Goal: Information Seeking & Learning: Learn about a topic

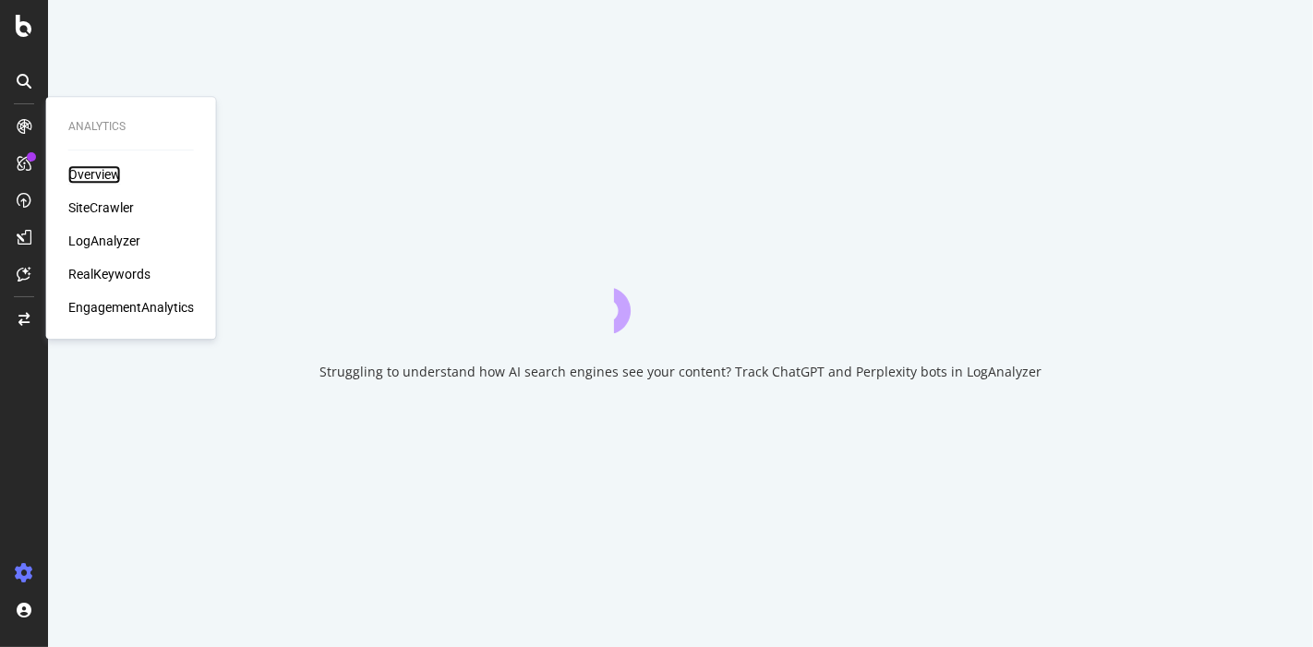
click at [100, 174] on div "Overview" at bounding box center [94, 174] width 53 height 18
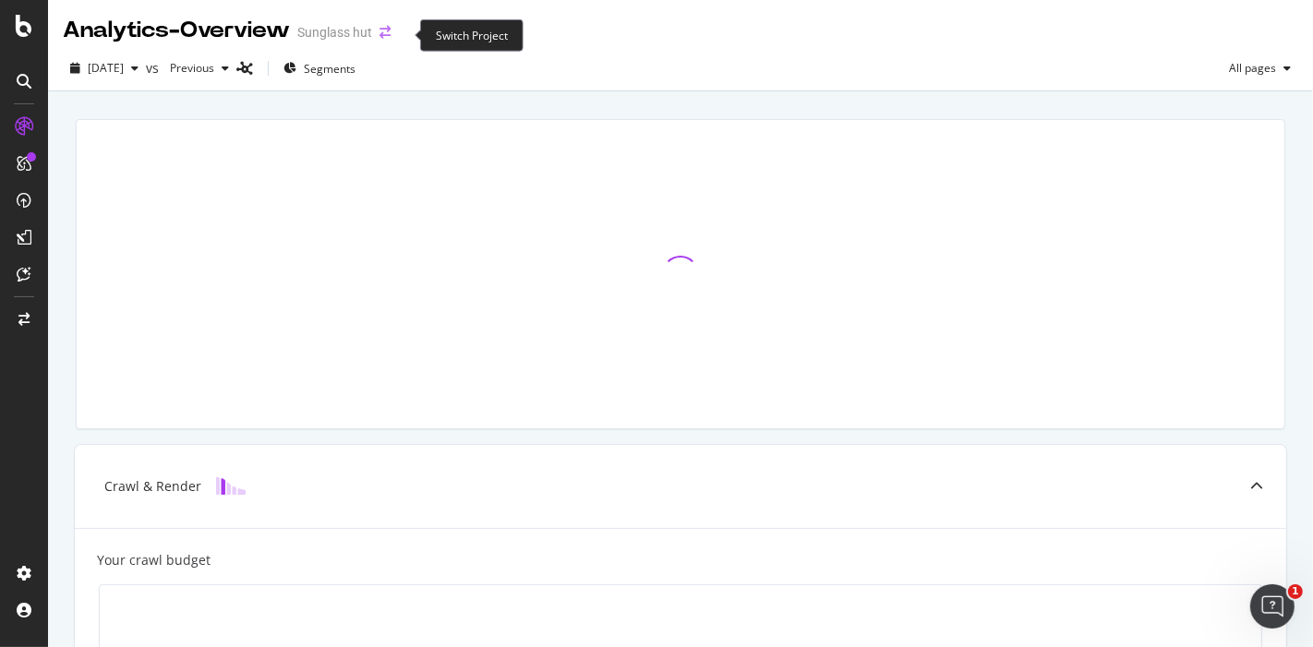
click at [390, 39] on icon "arrow-right-arrow-left" at bounding box center [384, 32] width 11 height 13
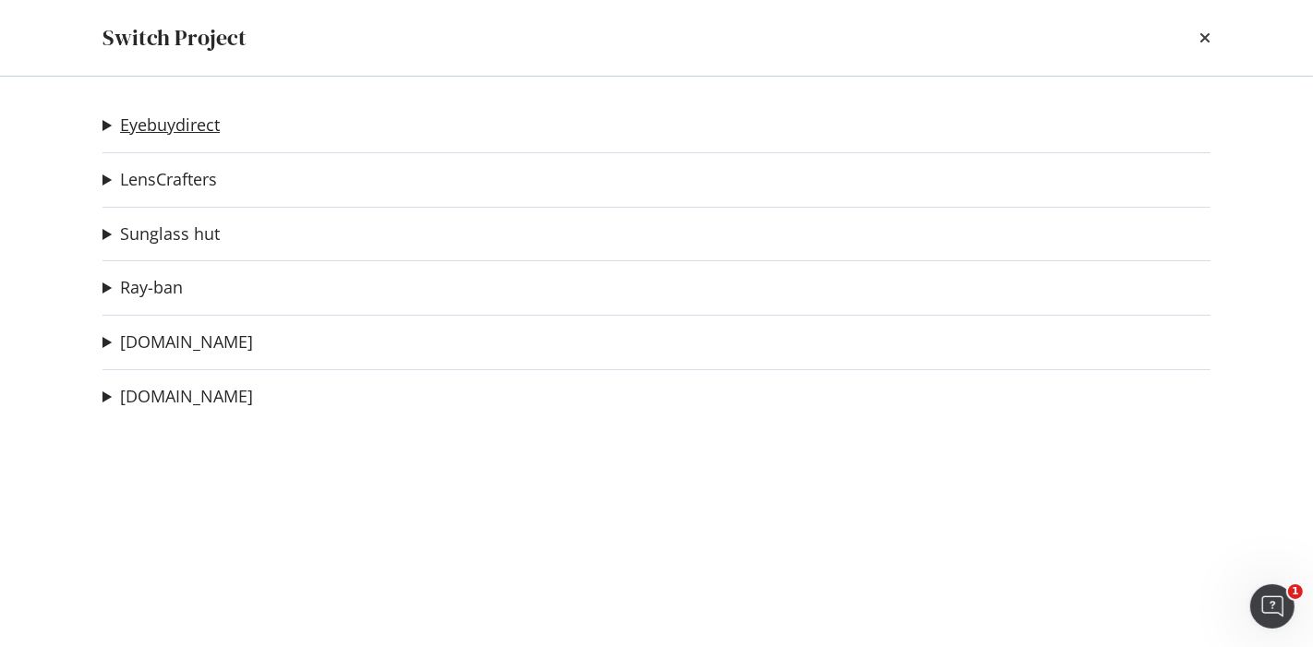
click at [197, 132] on link "Eyebuydirect" at bounding box center [170, 124] width 100 height 19
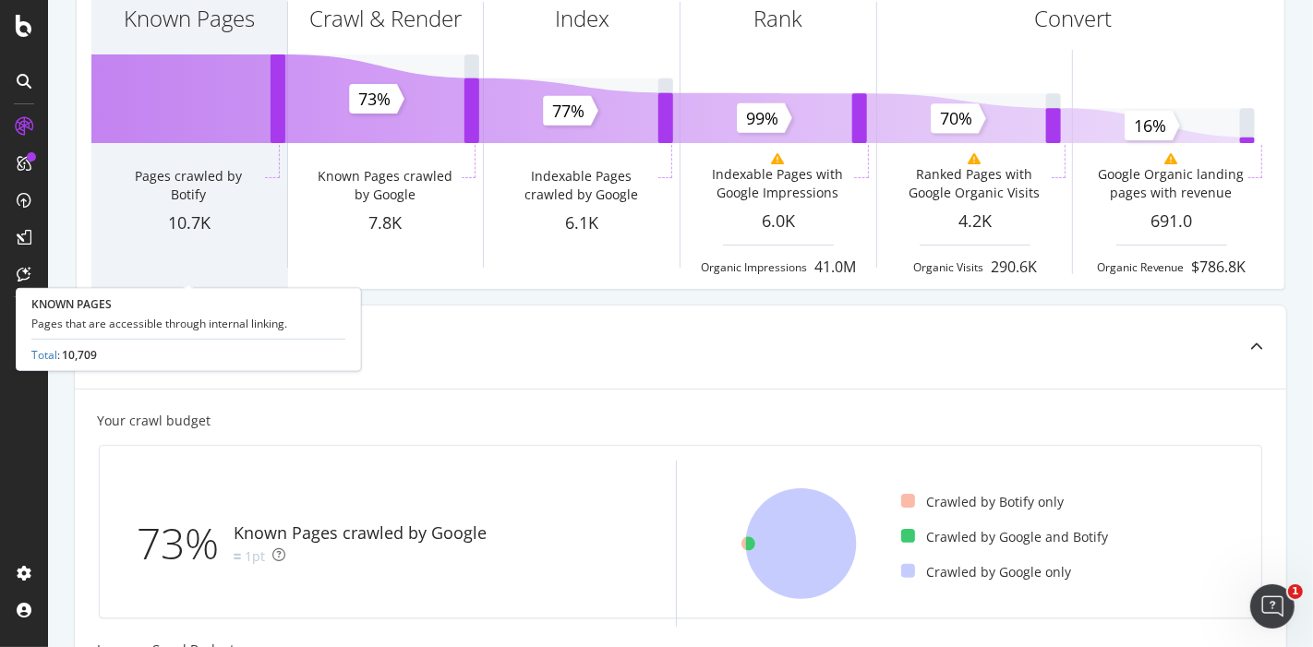
scroll to position [205, 0]
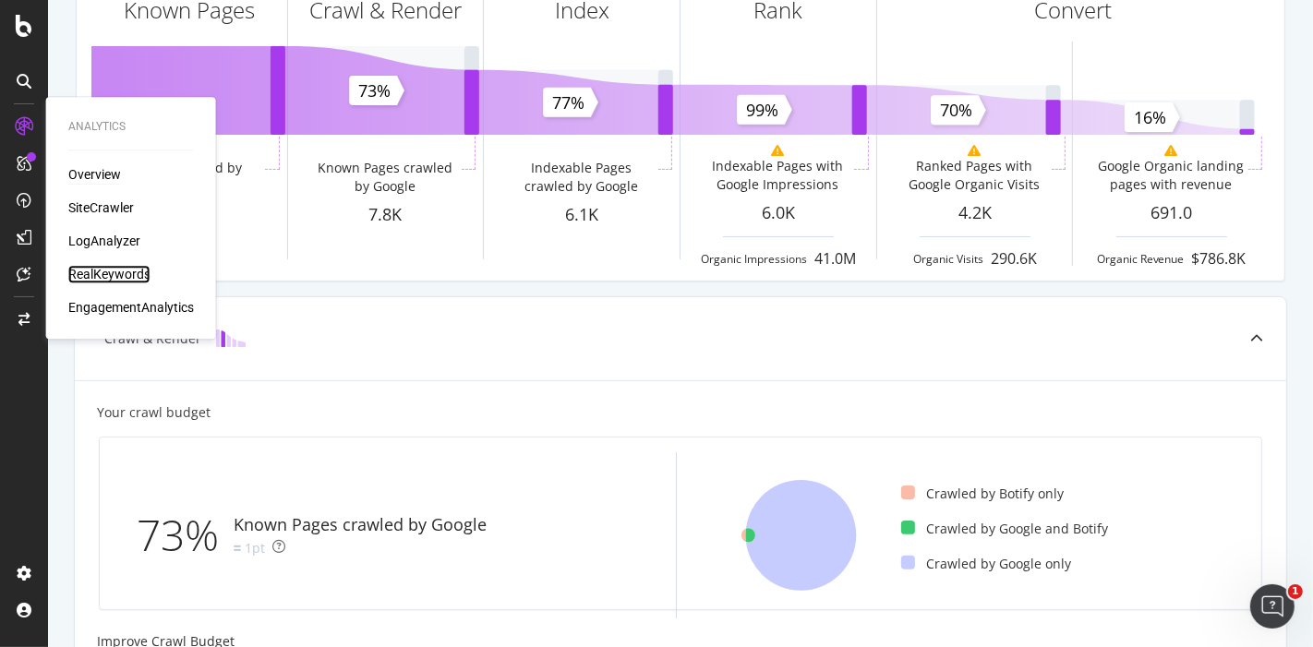
click at [126, 272] on div "RealKeywords" at bounding box center [109, 274] width 82 height 18
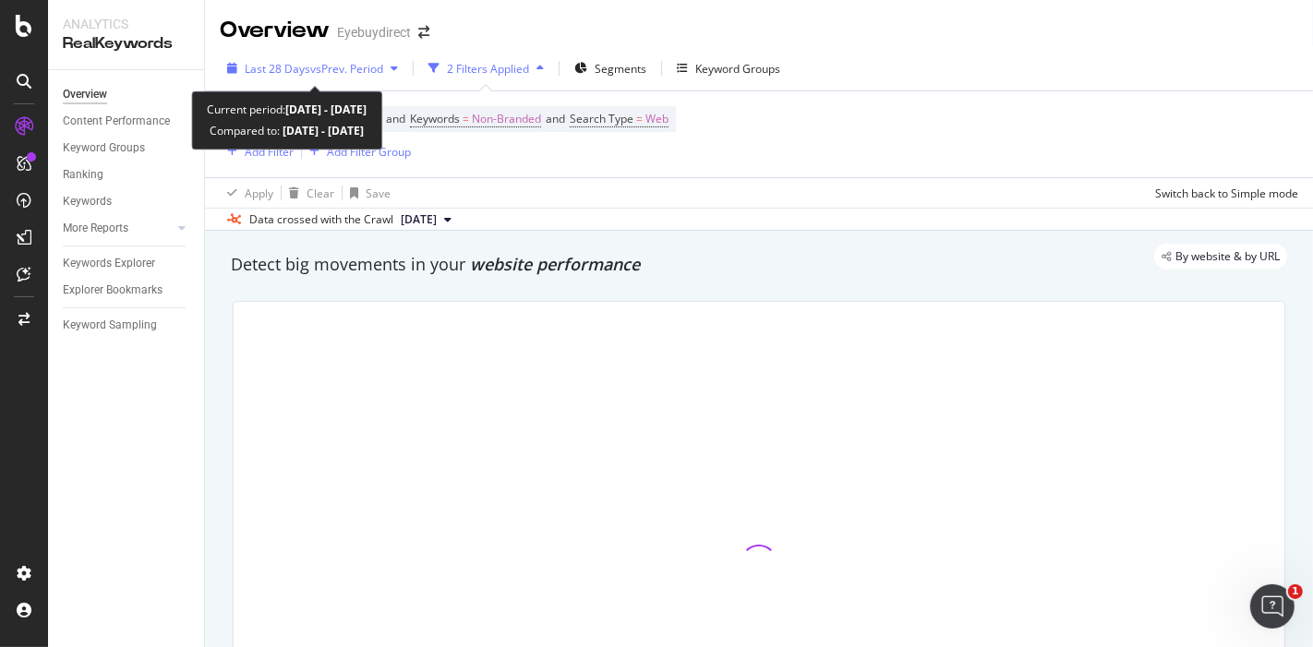
click at [342, 65] on span "vs Prev. Period" at bounding box center [346, 69] width 73 height 16
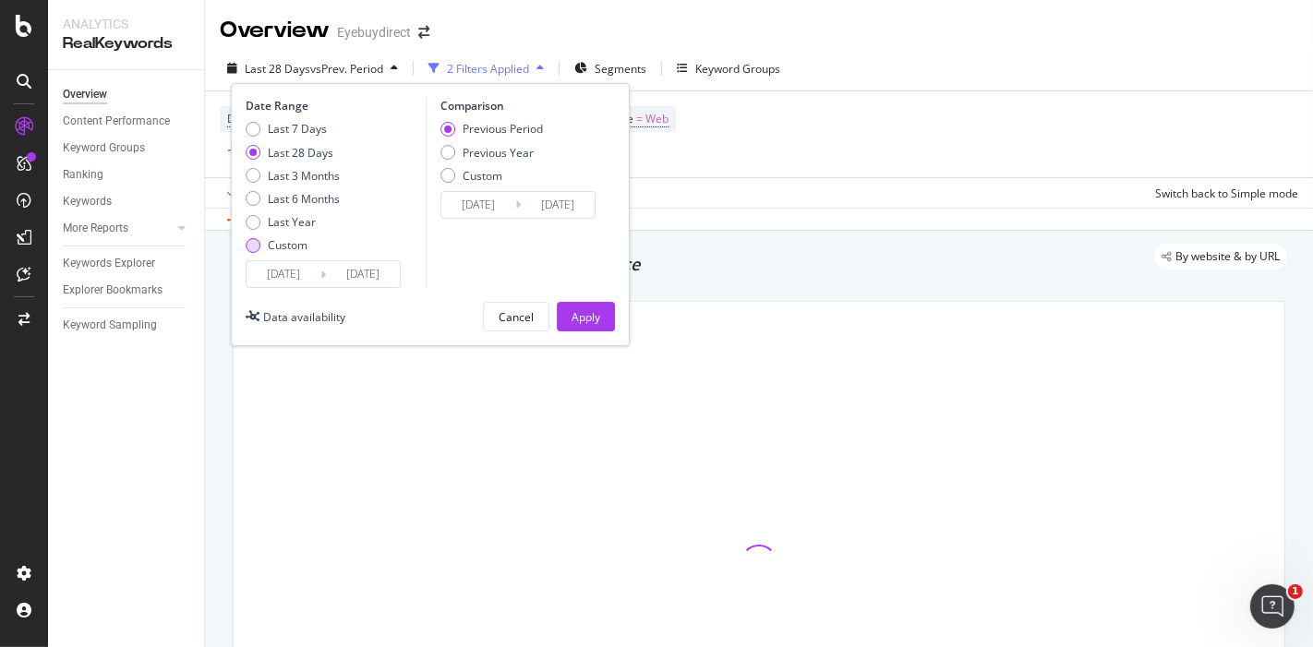
click at [246, 246] on div "Custom" at bounding box center [253, 245] width 15 height 15
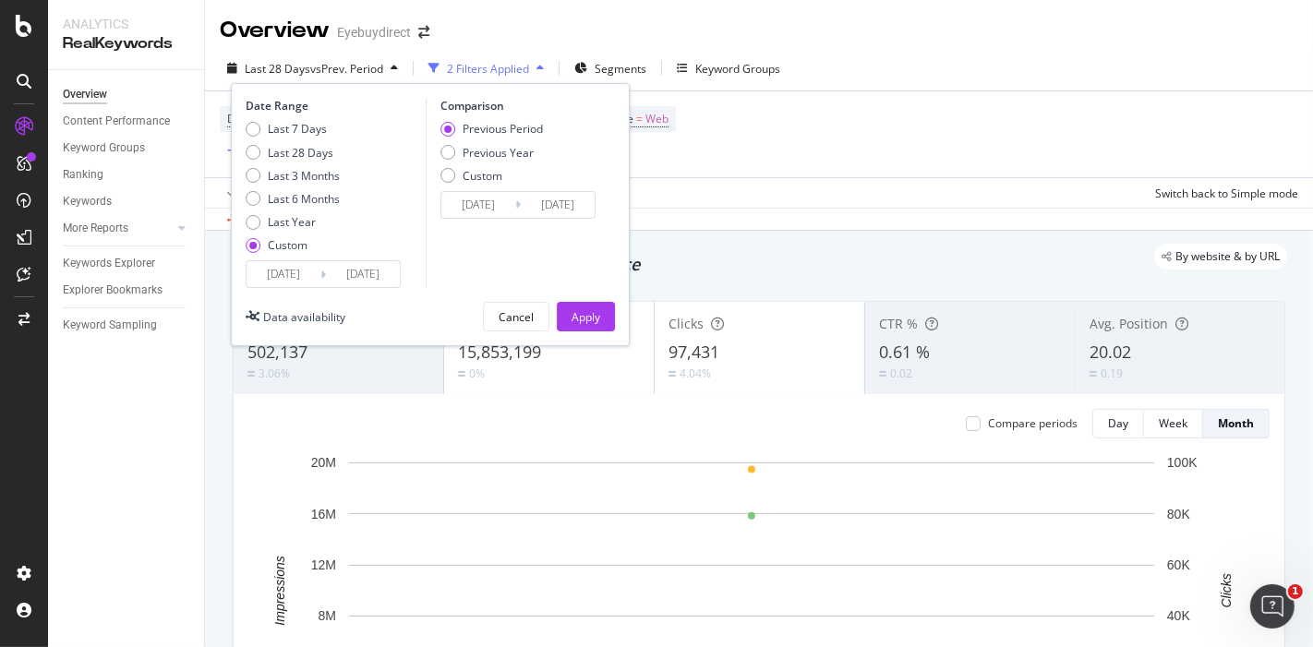
click at [312, 266] on input "[DATE]" at bounding box center [283, 274] width 74 height 26
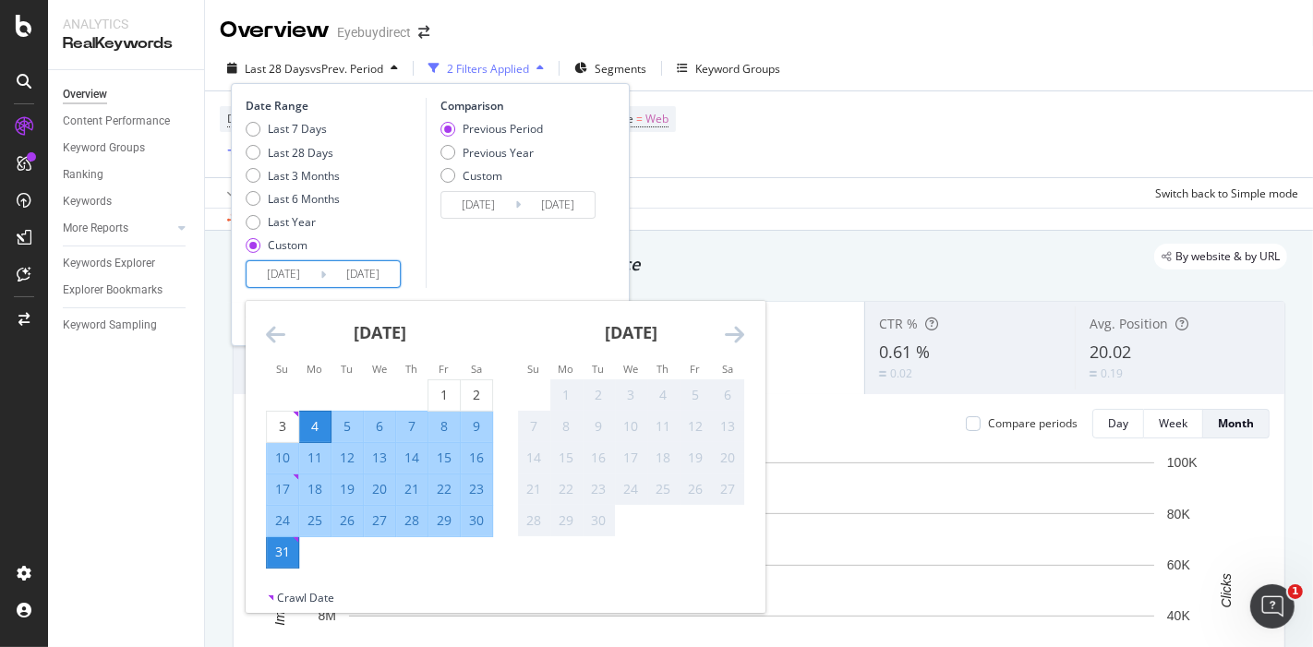
click at [269, 331] on icon "Move backward to switch to the previous month." at bounding box center [275, 334] width 19 height 22
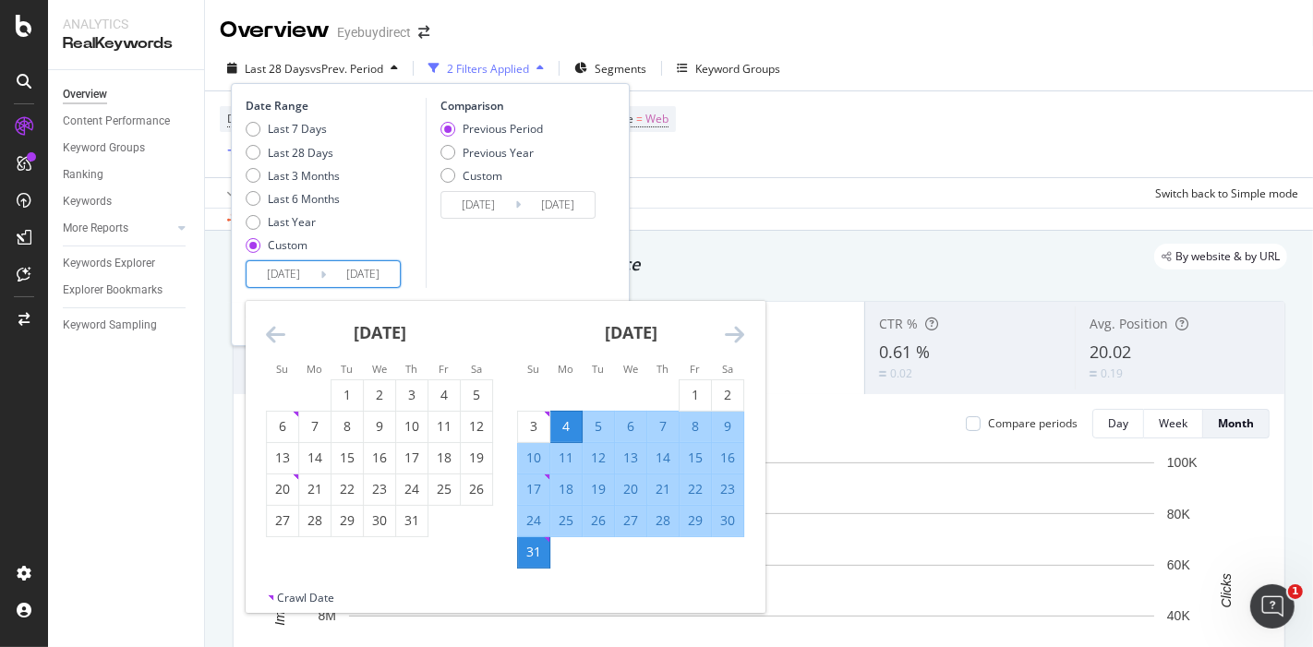
click at [271, 332] on icon "Move backward to switch to the previous month." at bounding box center [275, 334] width 19 height 22
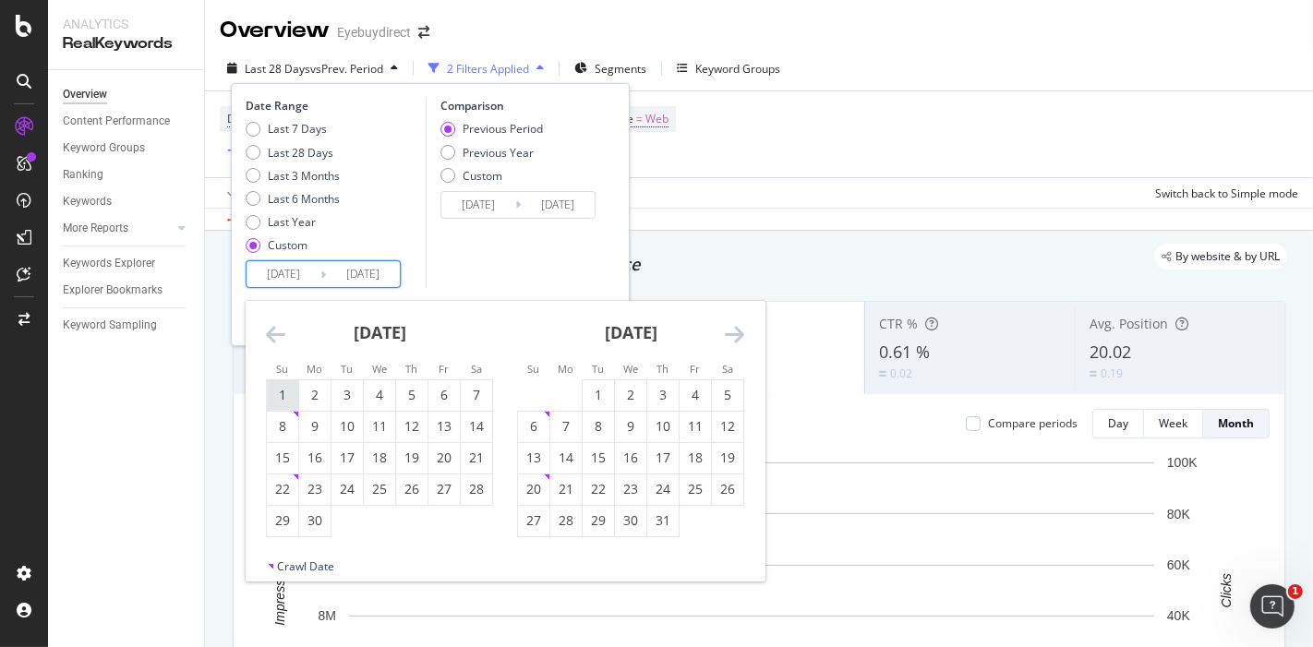
click at [286, 390] on div "1" at bounding box center [282, 395] width 31 height 18
type input "[DATE]"
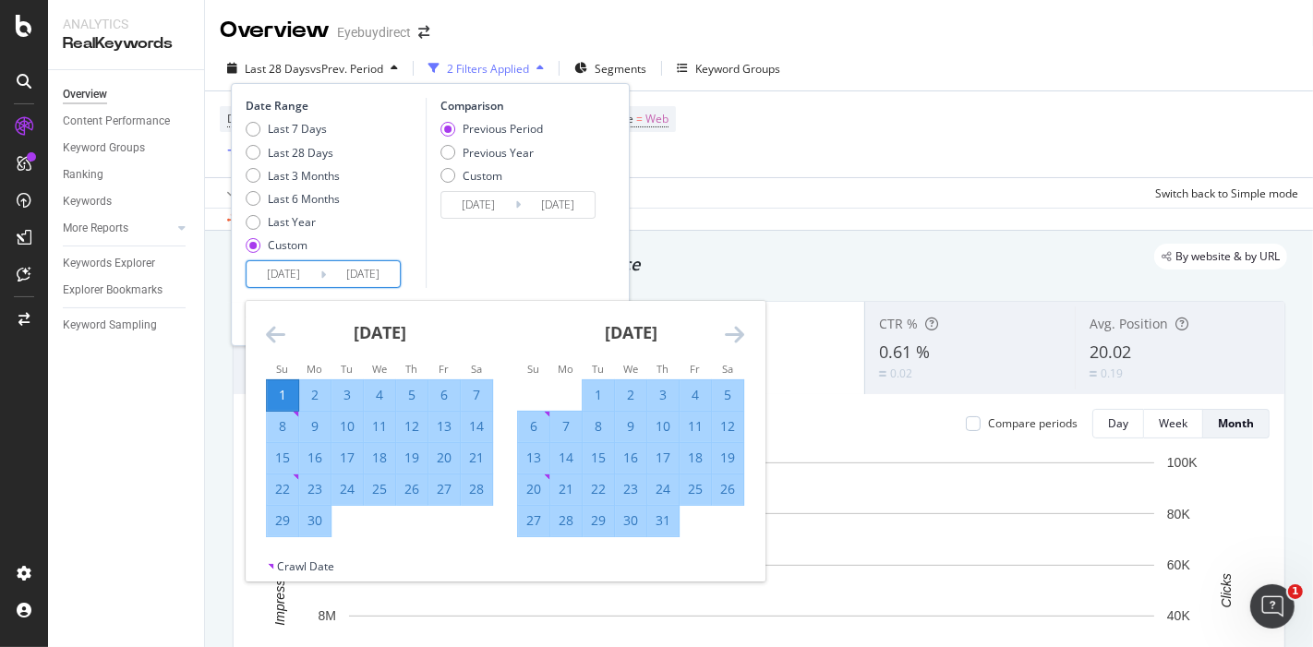
click at [367, 278] on input "[DATE]" at bounding box center [363, 274] width 74 height 26
click at [731, 332] on icon "Move forward to switch to the next month." at bounding box center [734, 334] width 19 height 22
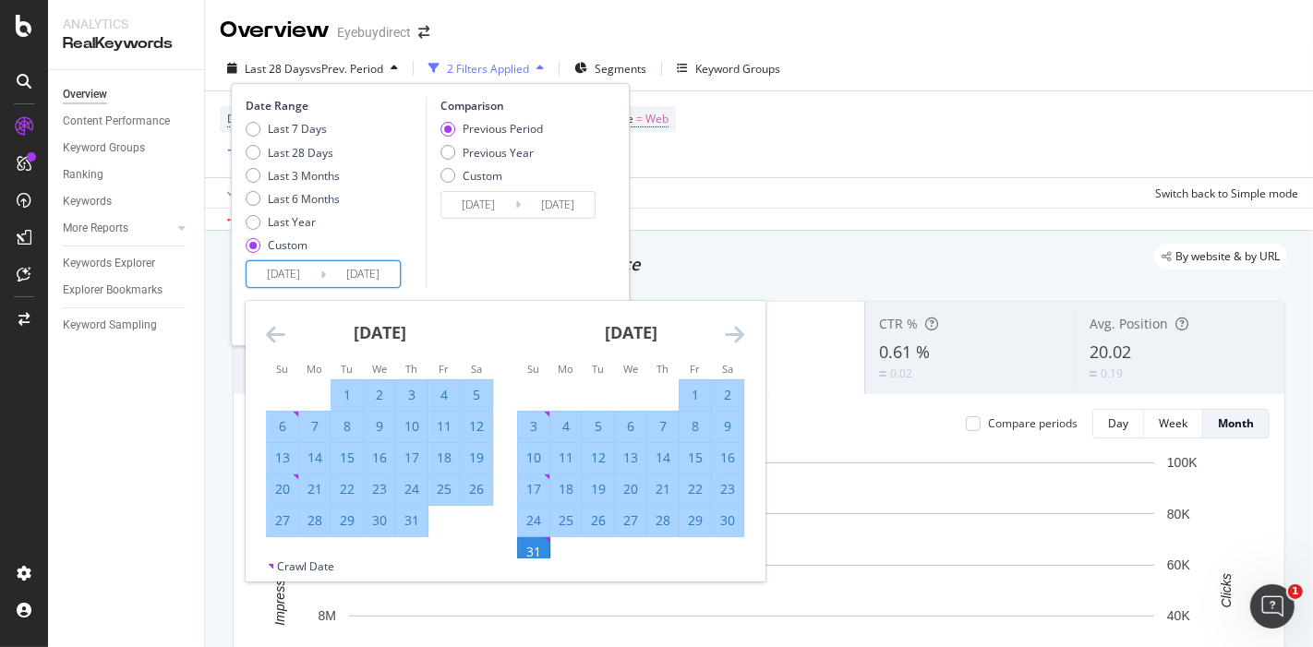
click at [536, 548] on div "31" at bounding box center [533, 552] width 31 height 18
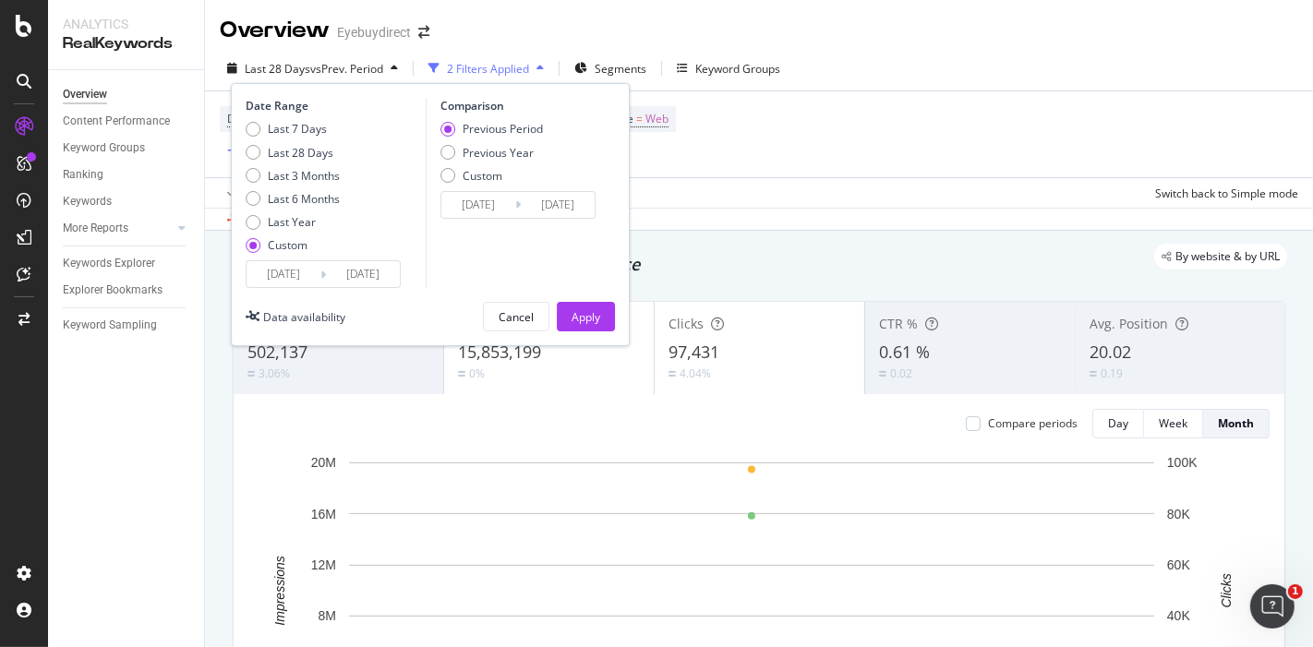
click at [477, 206] on input "[DATE]" at bounding box center [478, 205] width 74 height 26
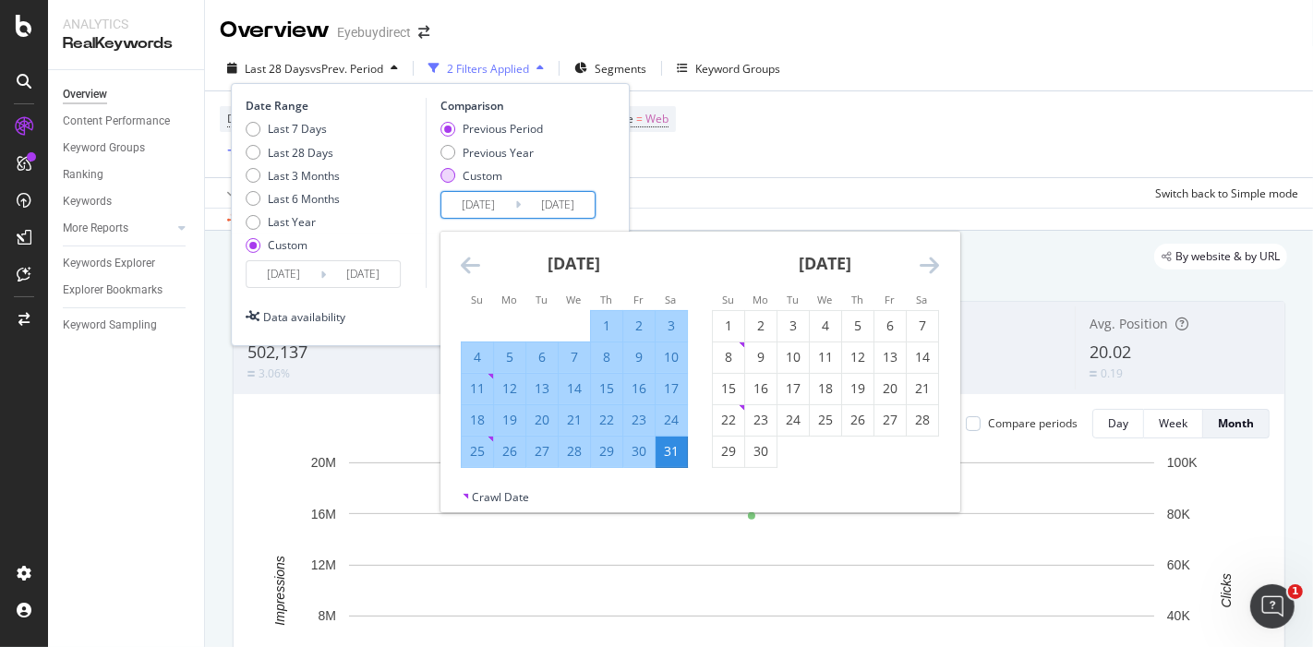
click at [450, 178] on div "Custom" at bounding box center [447, 175] width 15 height 15
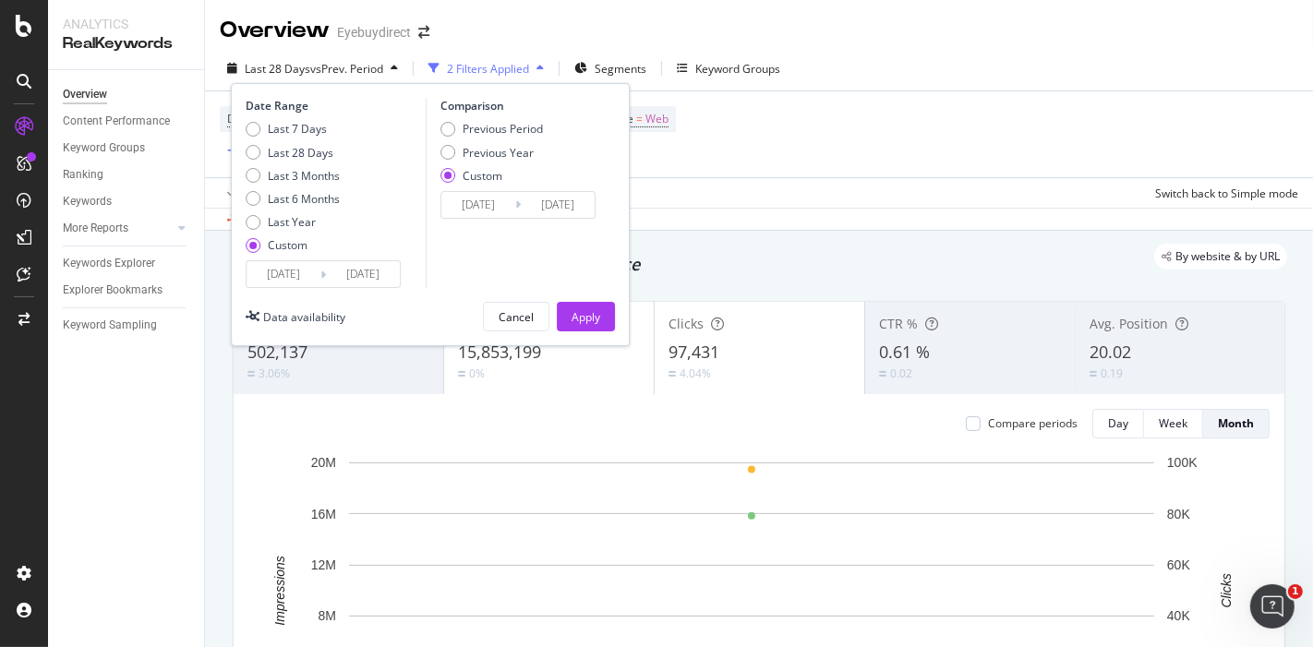
click at [474, 206] on input "[DATE]" at bounding box center [478, 205] width 74 height 26
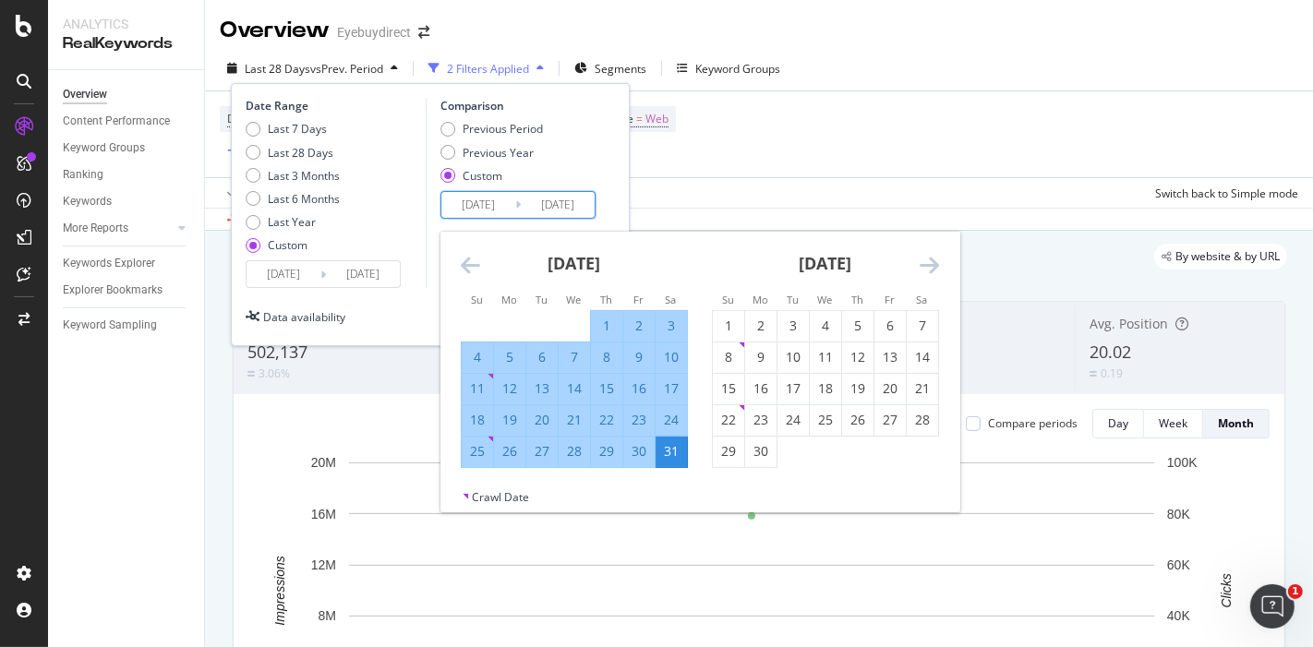
click at [471, 265] on icon "Move backward to switch to the previous month." at bounding box center [470, 265] width 19 height 22
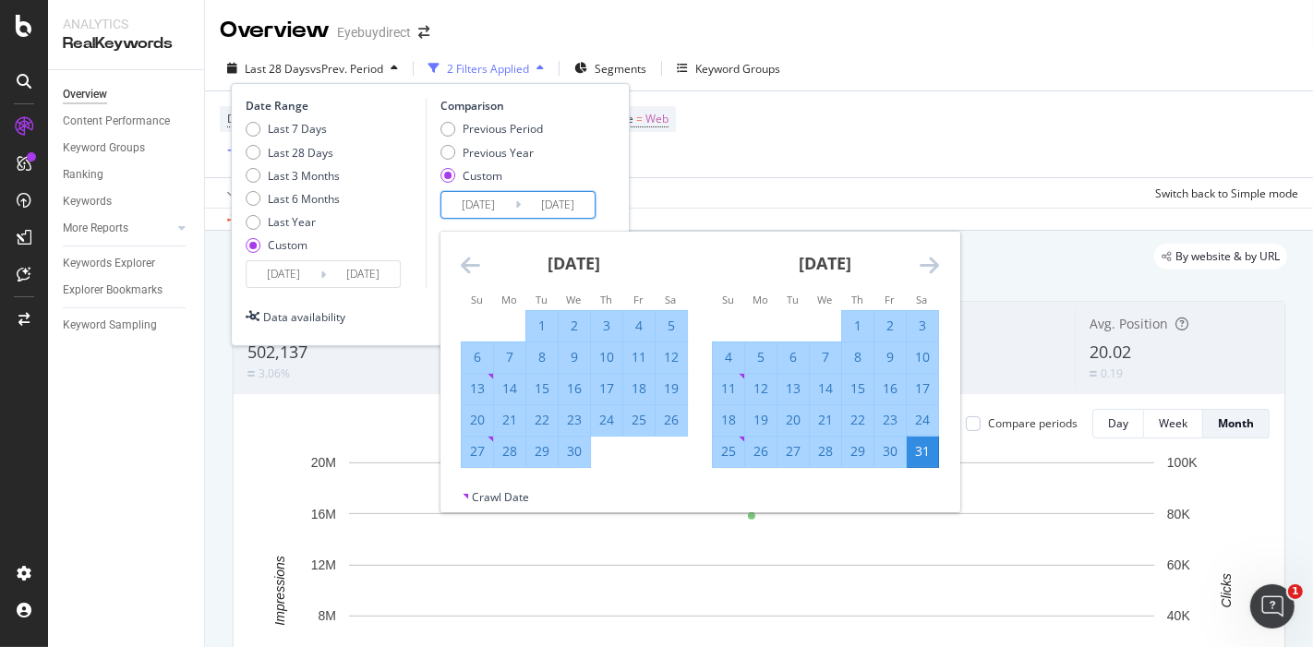
click at [471, 265] on icon "Move backward to switch to the previous month." at bounding box center [470, 265] width 19 height 22
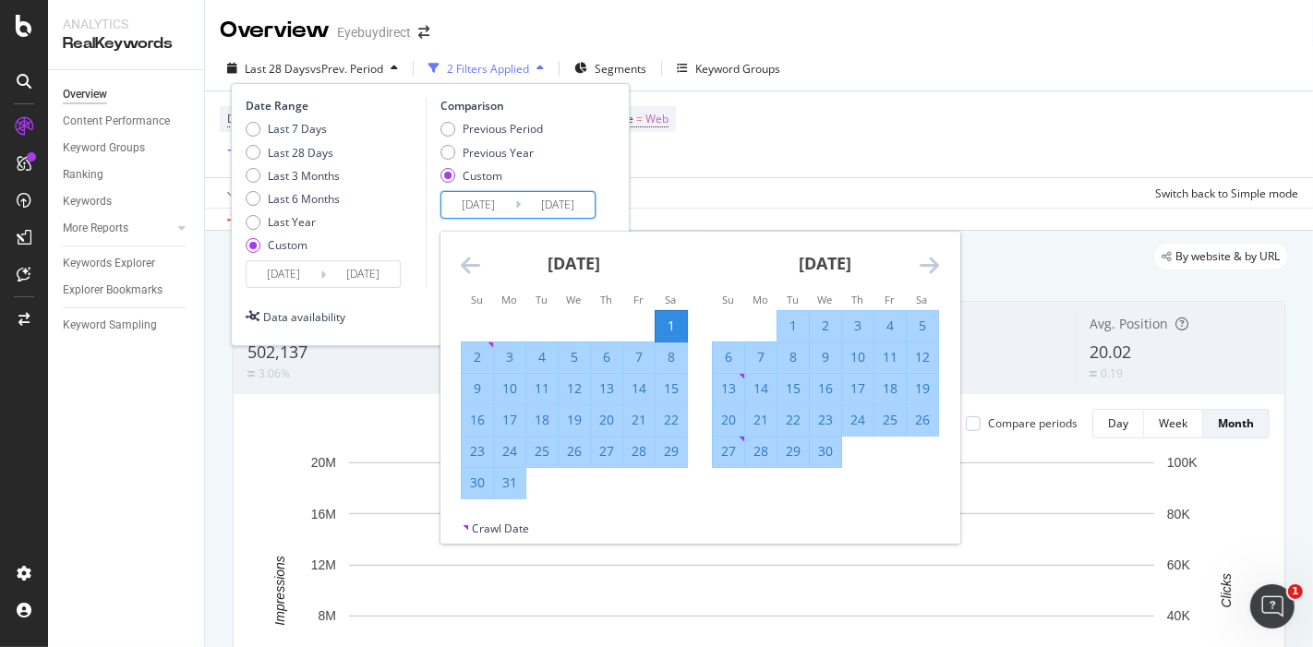
click at [471, 265] on icon "Move backward to switch to the previous month." at bounding box center [470, 265] width 19 height 22
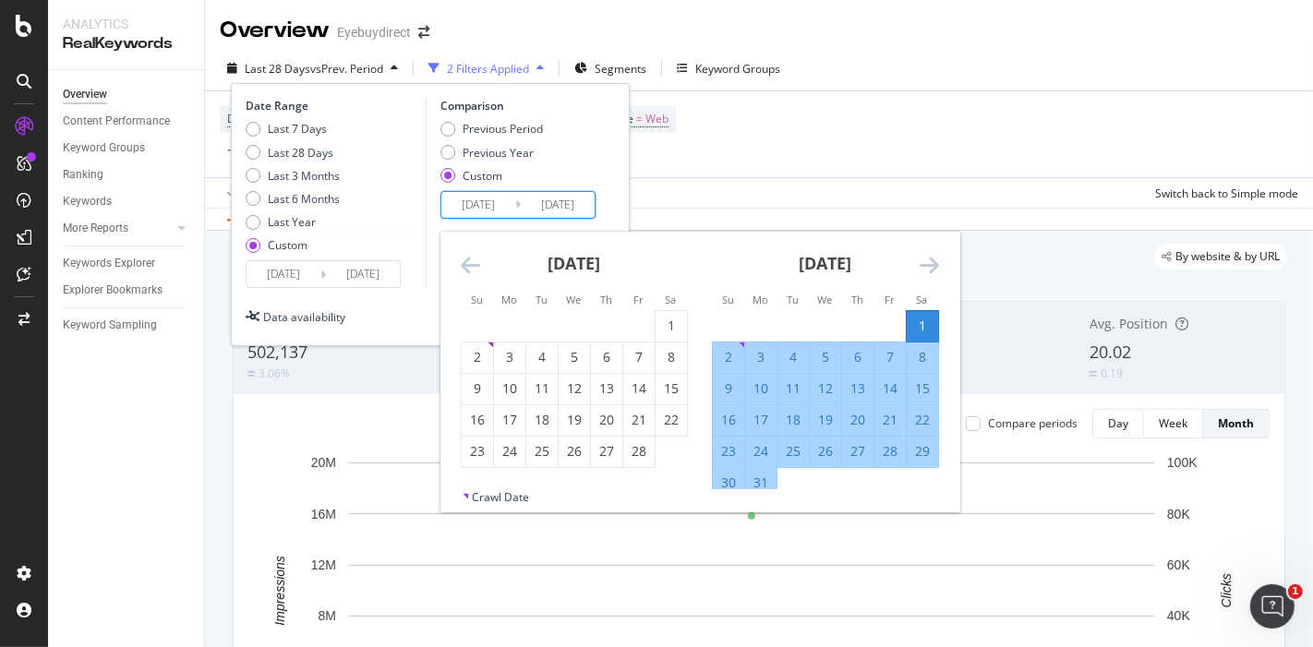
click at [471, 265] on icon "Move backward to switch to the previous month." at bounding box center [470, 265] width 19 height 22
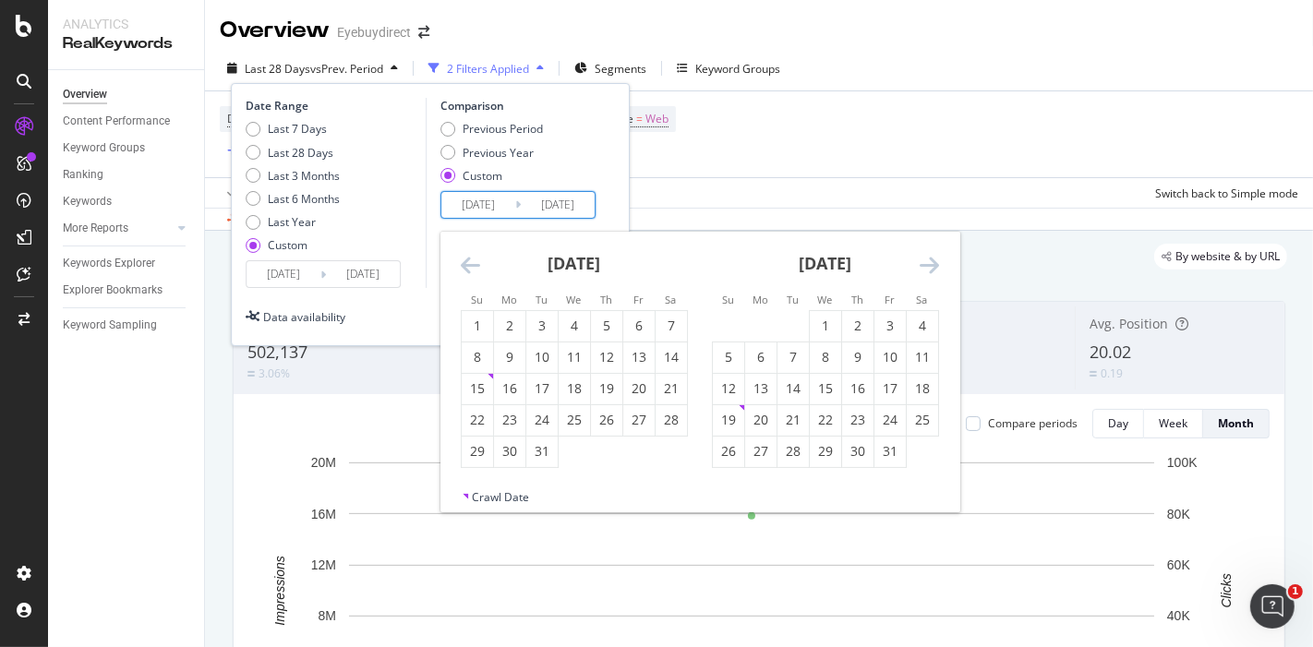
click at [471, 265] on icon "Move backward to switch to the previous month." at bounding box center [470, 265] width 19 height 22
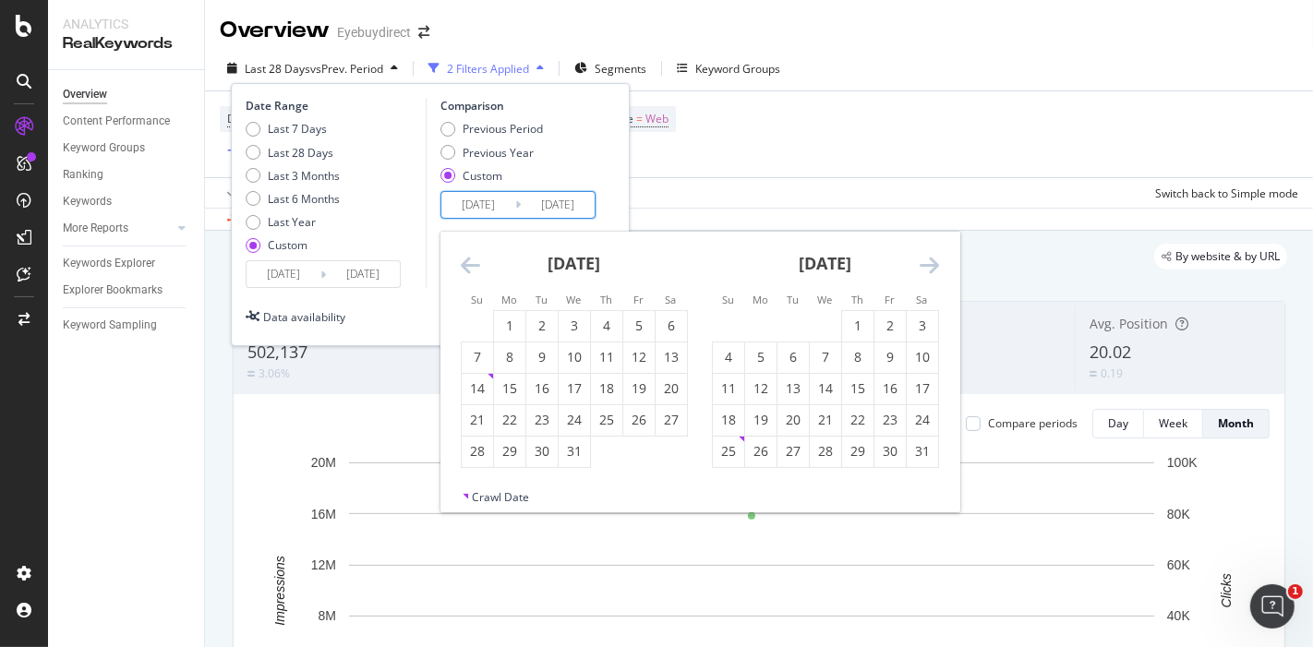
click at [471, 265] on icon "Move backward to switch to the previous month." at bounding box center [470, 265] width 19 height 22
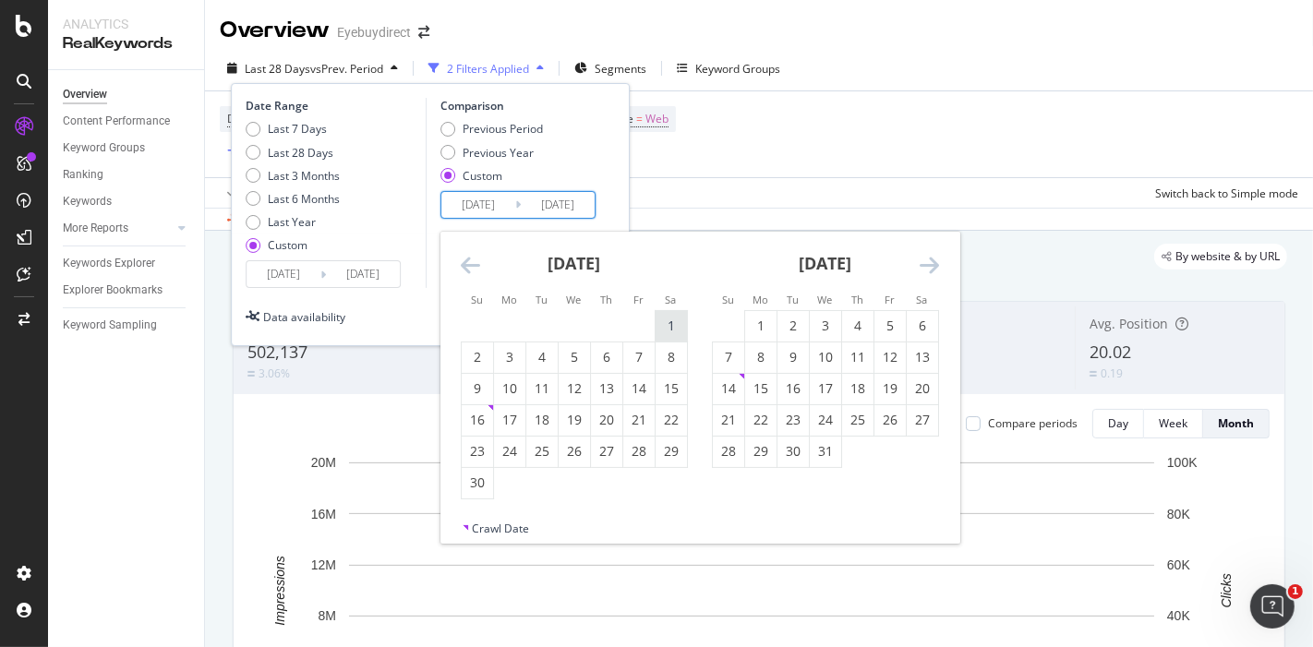
click at [672, 330] on div "1" at bounding box center [670, 326] width 31 height 18
type input "[DATE]"
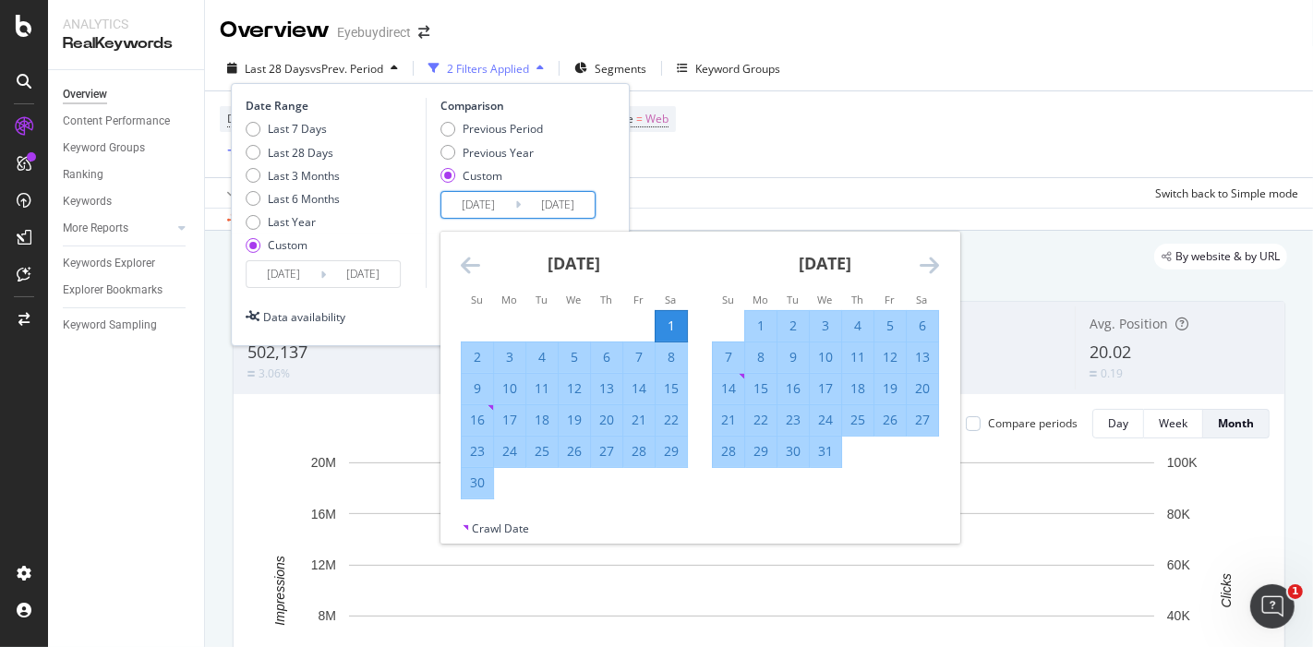
click at [559, 205] on input "[DATE]" at bounding box center [558, 205] width 74 height 26
click at [930, 265] on icon "Move forward to switch to the next month." at bounding box center [928, 265] width 19 height 22
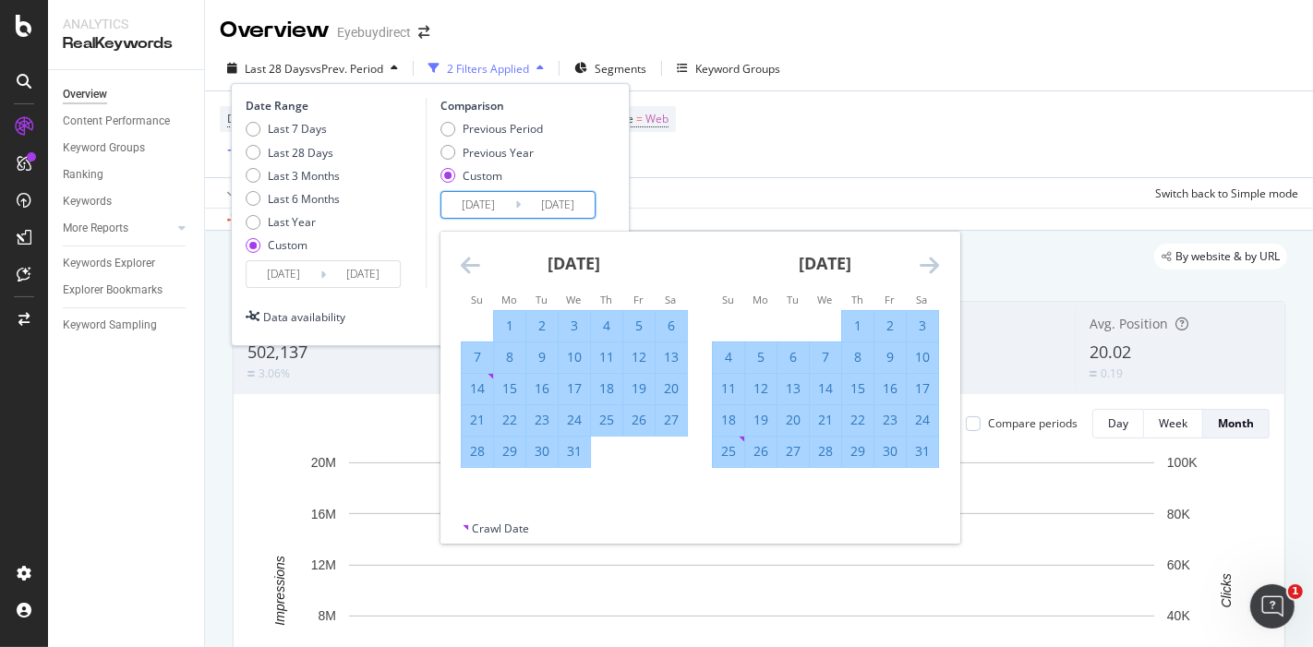
click at [926, 453] on div "31" at bounding box center [921, 451] width 31 height 18
type input "[DATE]"
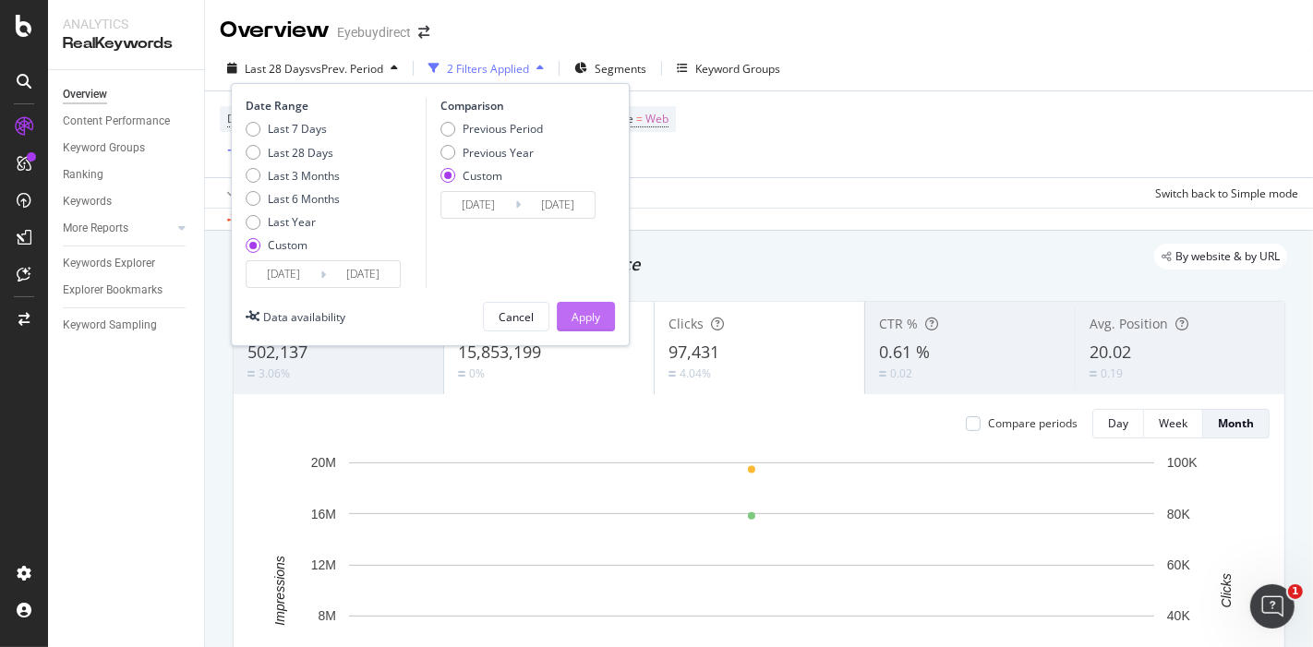
click at [593, 312] on div "Apply" at bounding box center [585, 317] width 29 height 16
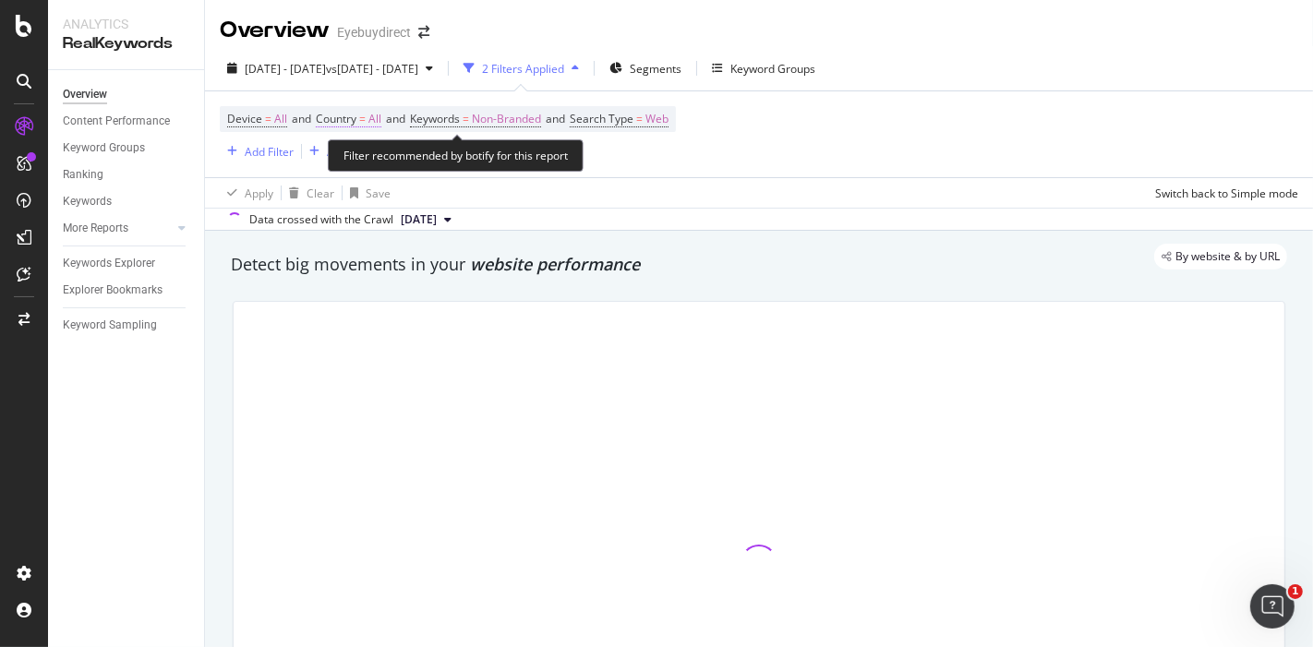
click at [381, 118] on span "All" at bounding box center [374, 119] width 13 height 26
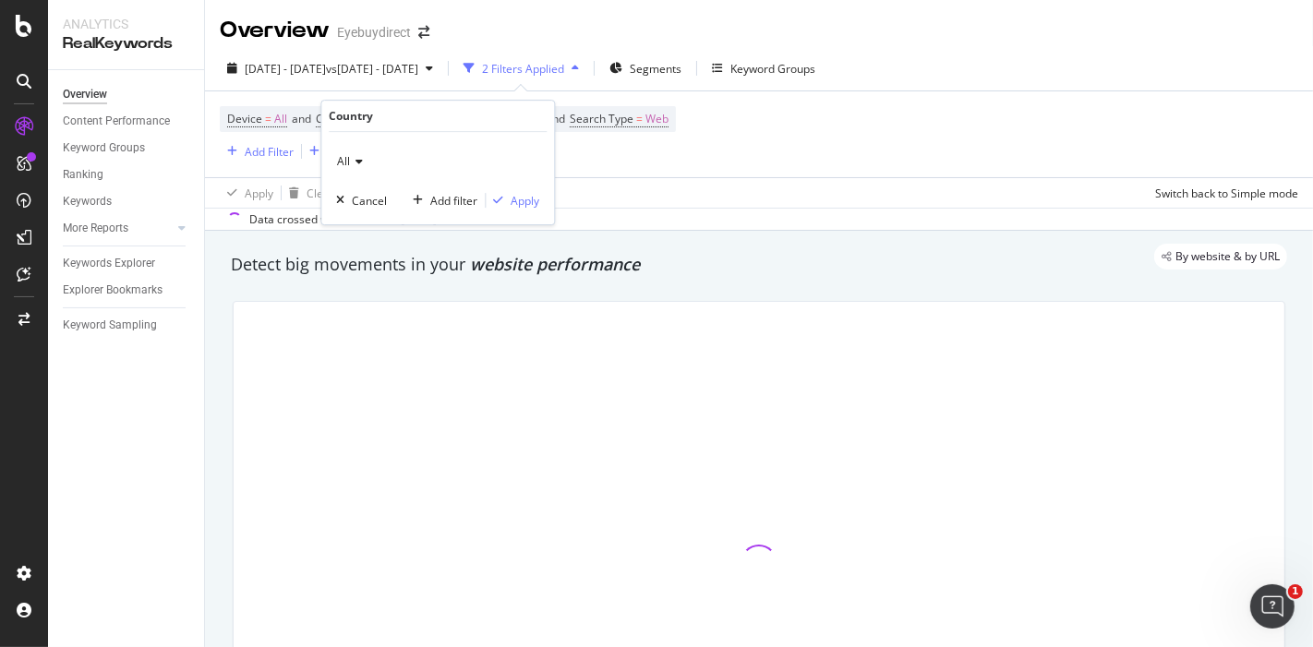
click at [358, 159] on icon at bounding box center [356, 161] width 13 height 11
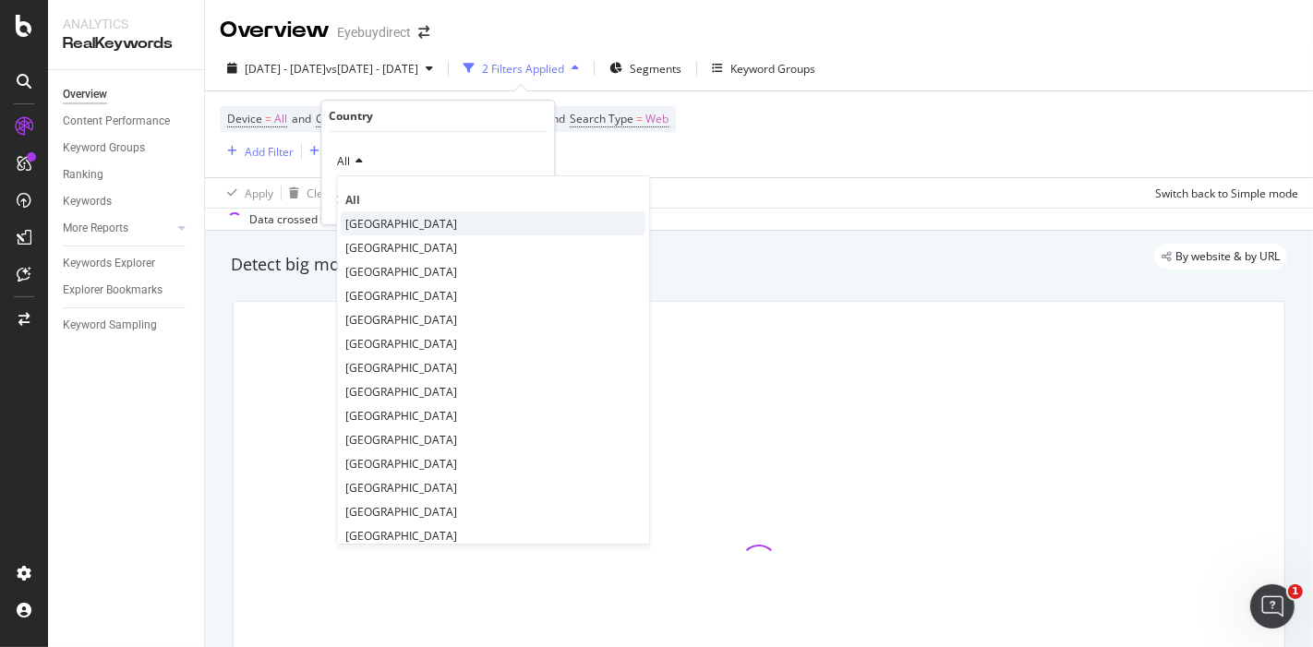
click at [419, 227] on span "[GEOGRAPHIC_DATA]" at bounding box center [401, 224] width 112 height 16
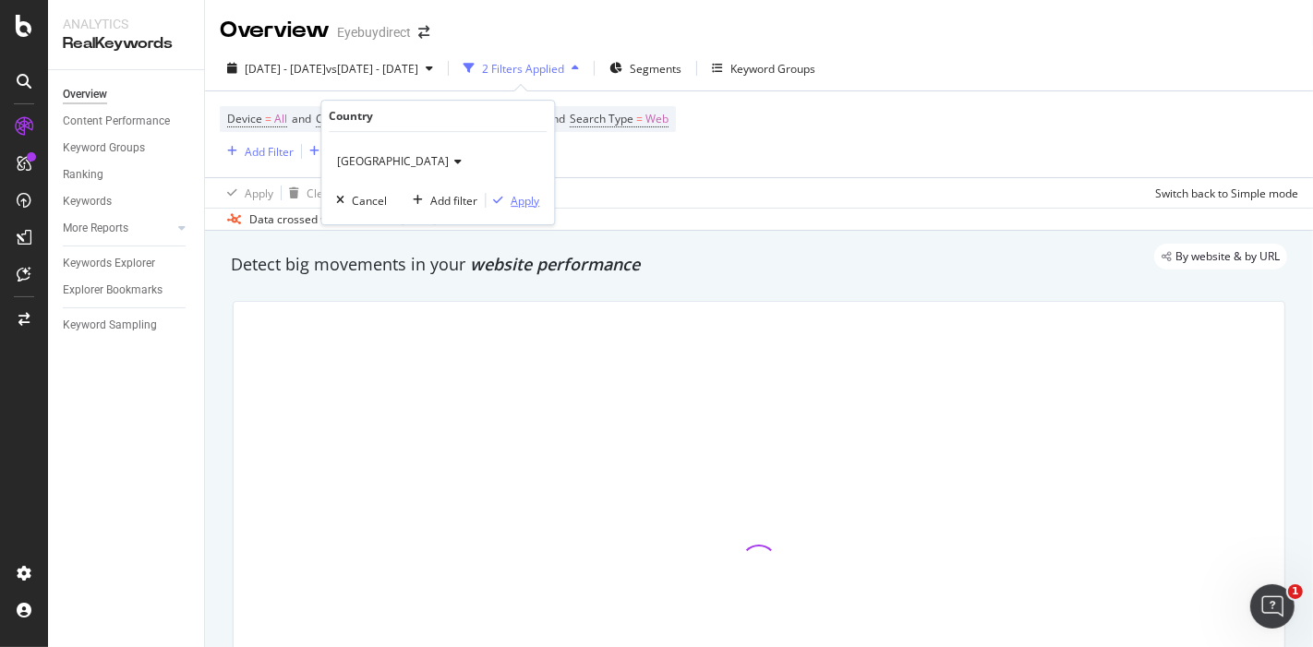
click at [532, 200] on div "Apply" at bounding box center [524, 201] width 29 height 16
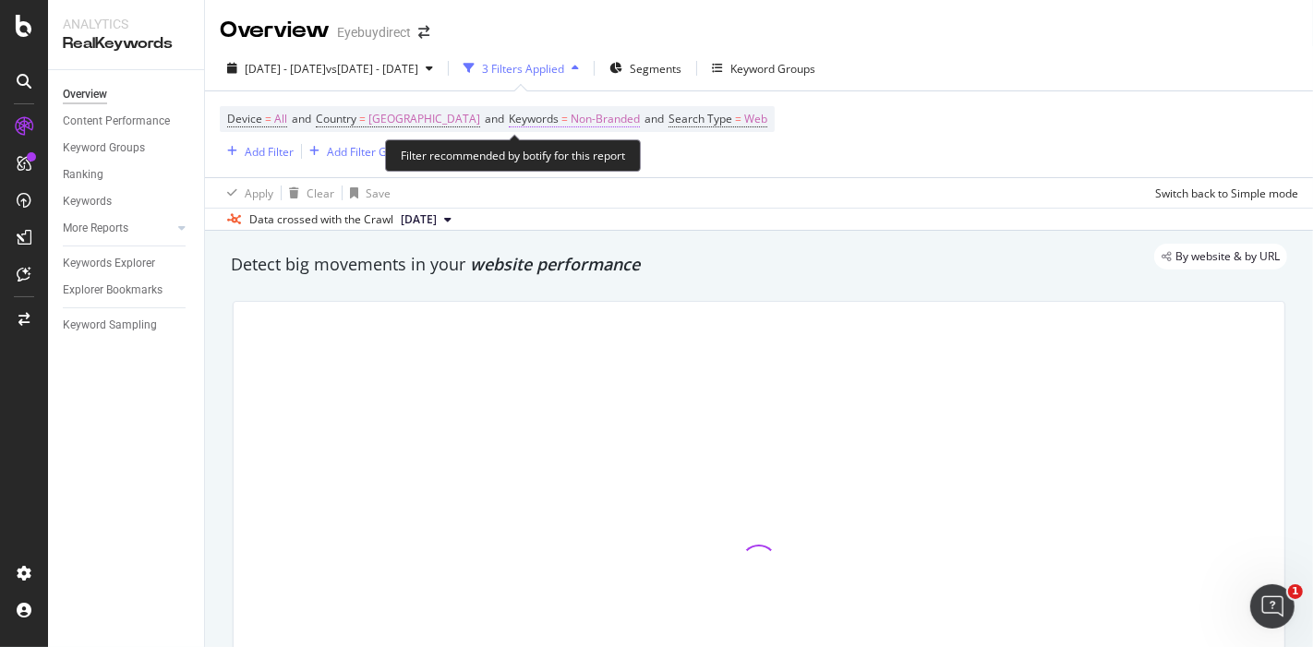
click at [599, 119] on span "Non-Branded" at bounding box center [604, 119] width 69 height 26
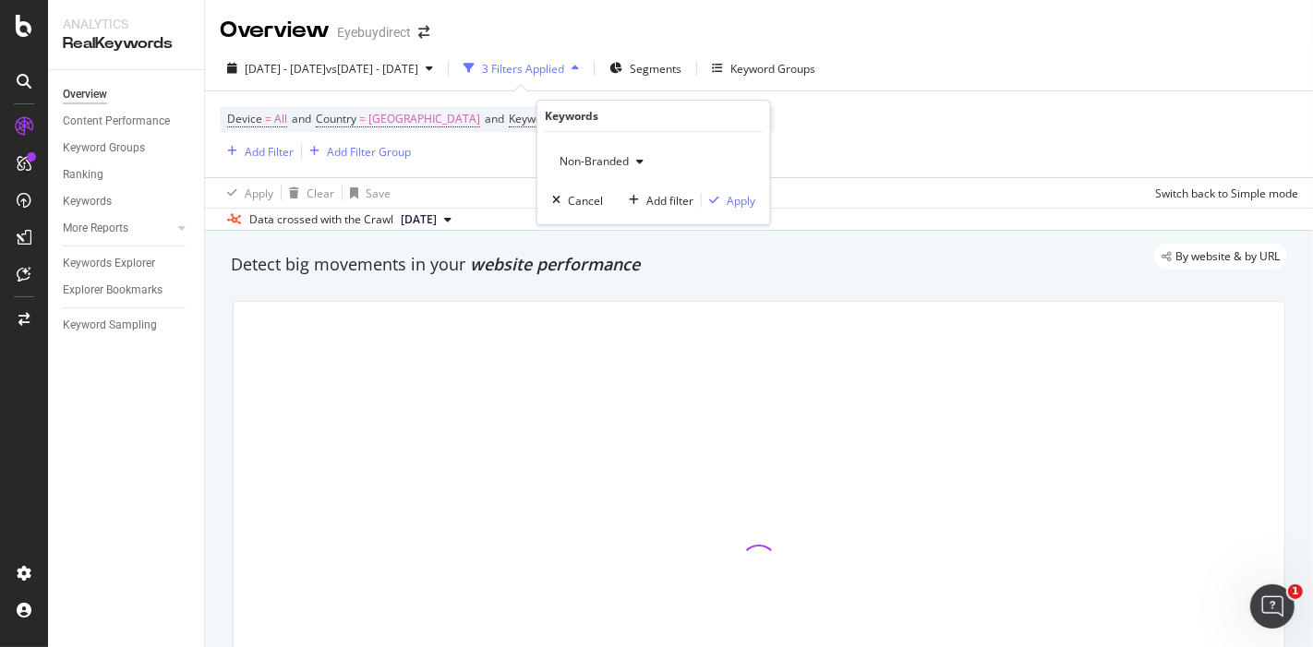
click at [616, 157] on span "Non-Branded" at bounding box center [590, 161] width 77 height 16
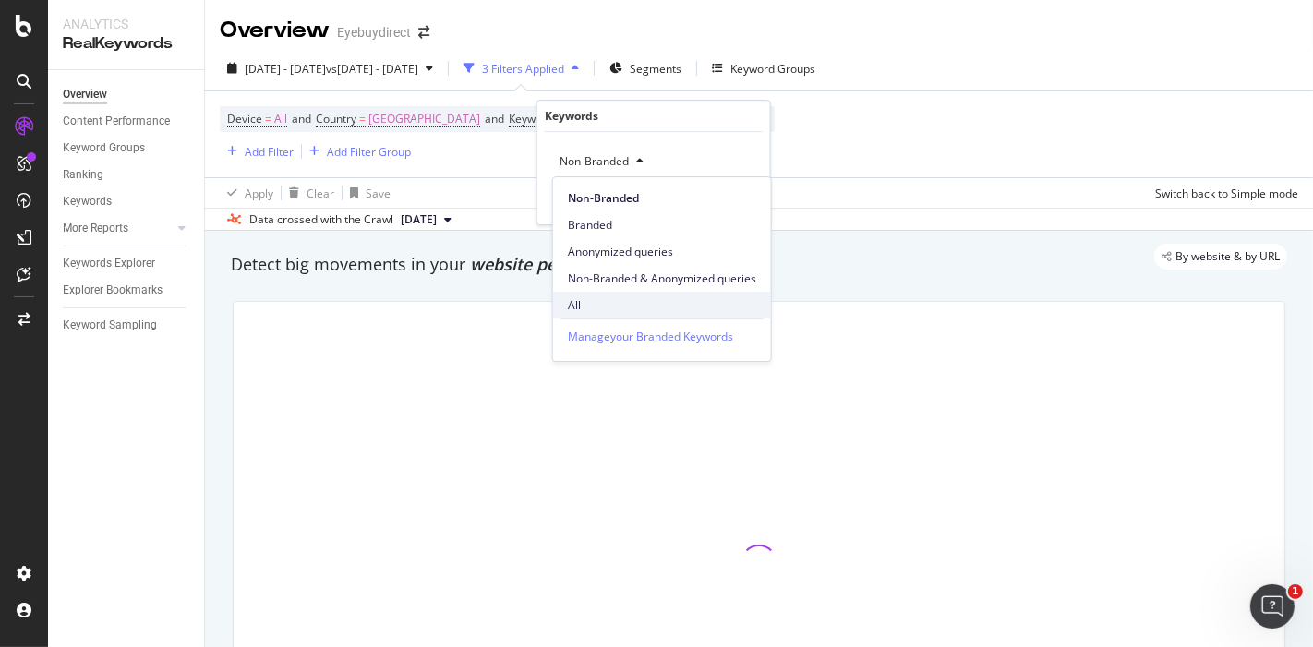
click at [591, 302] on span "All" at bounding box center [662, 305] width 188 height 17
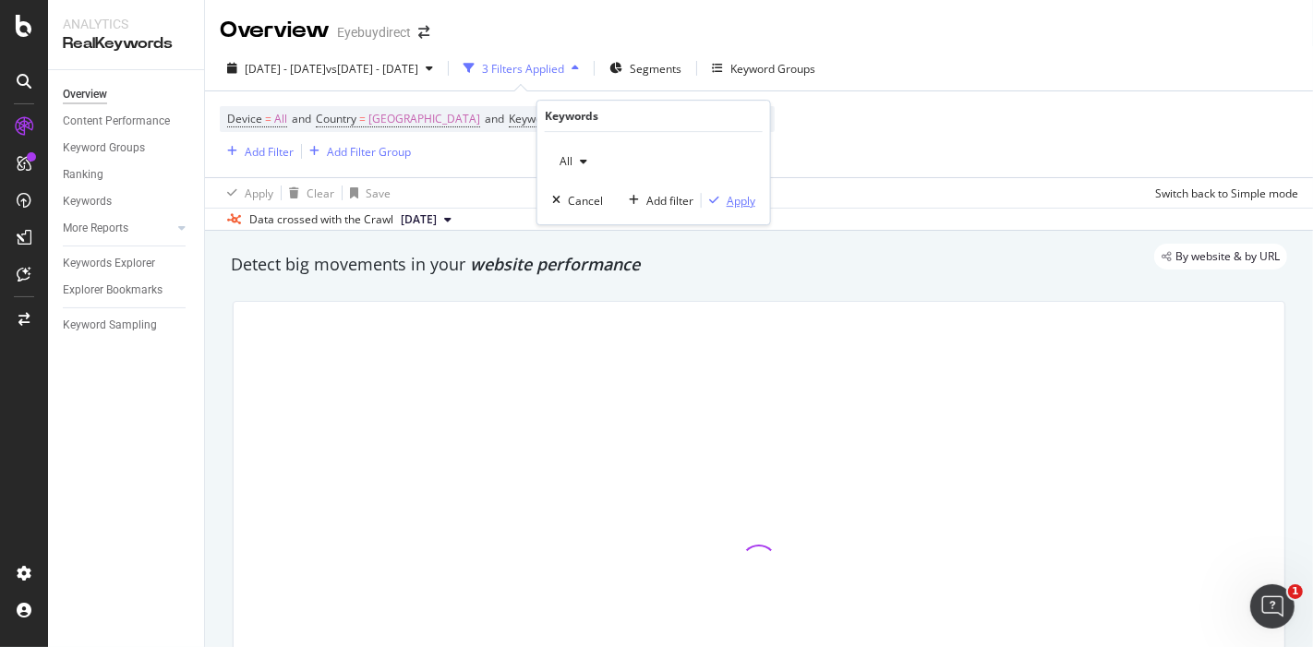
click at [733, 201] on div "Apply" at bounding box center [740, 201] width 29 height 16
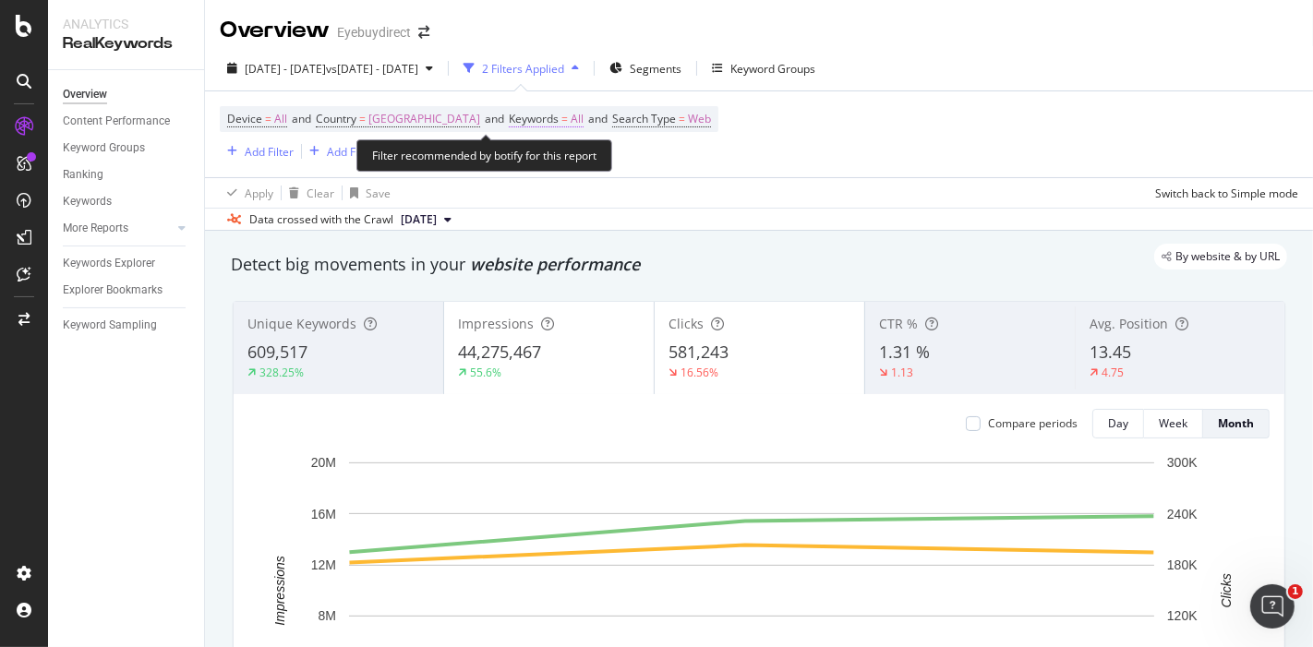
click at [583, 118] on span "All" at bounding box center [576, 119] width 13 height 26
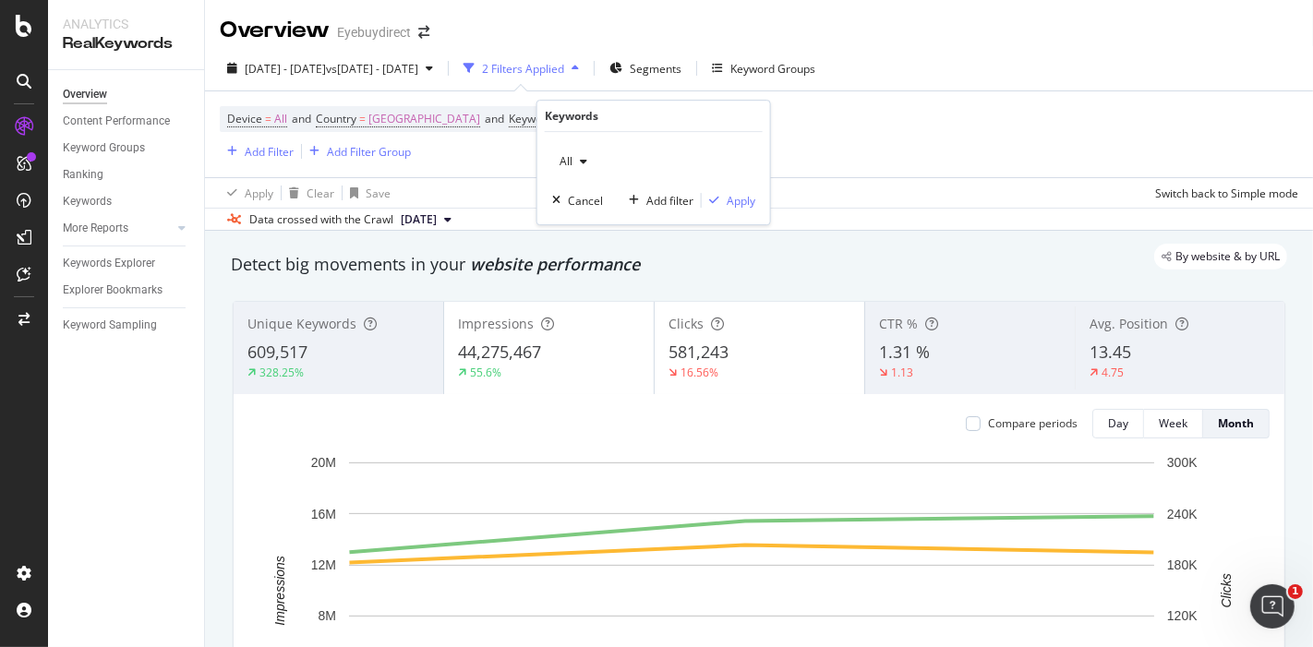
click at [588, 161] on div "button" at bounding box center [583, 161] width 22 height 11
click at [108, 256] on div "Keywords Explorer" at bounding box center [109, 263] width 92 height 19
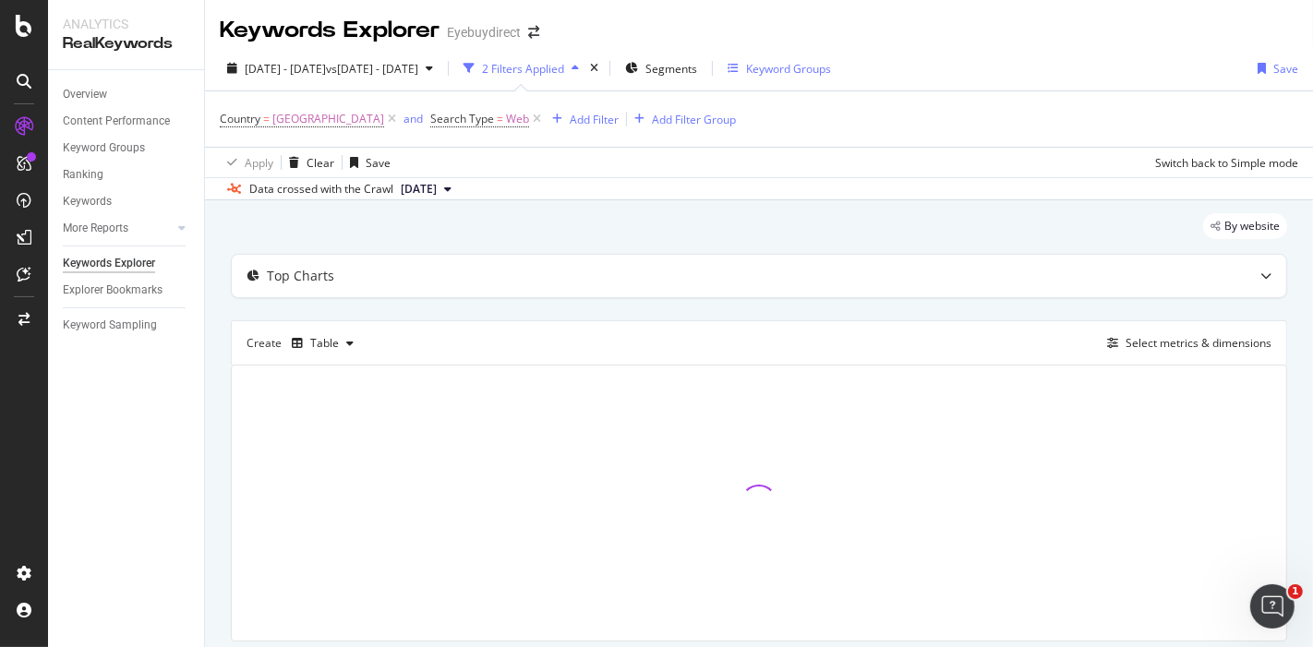
click at [831, 75] on div "Keyword Groups" at bounding box center [788, 69] width 85 height 16
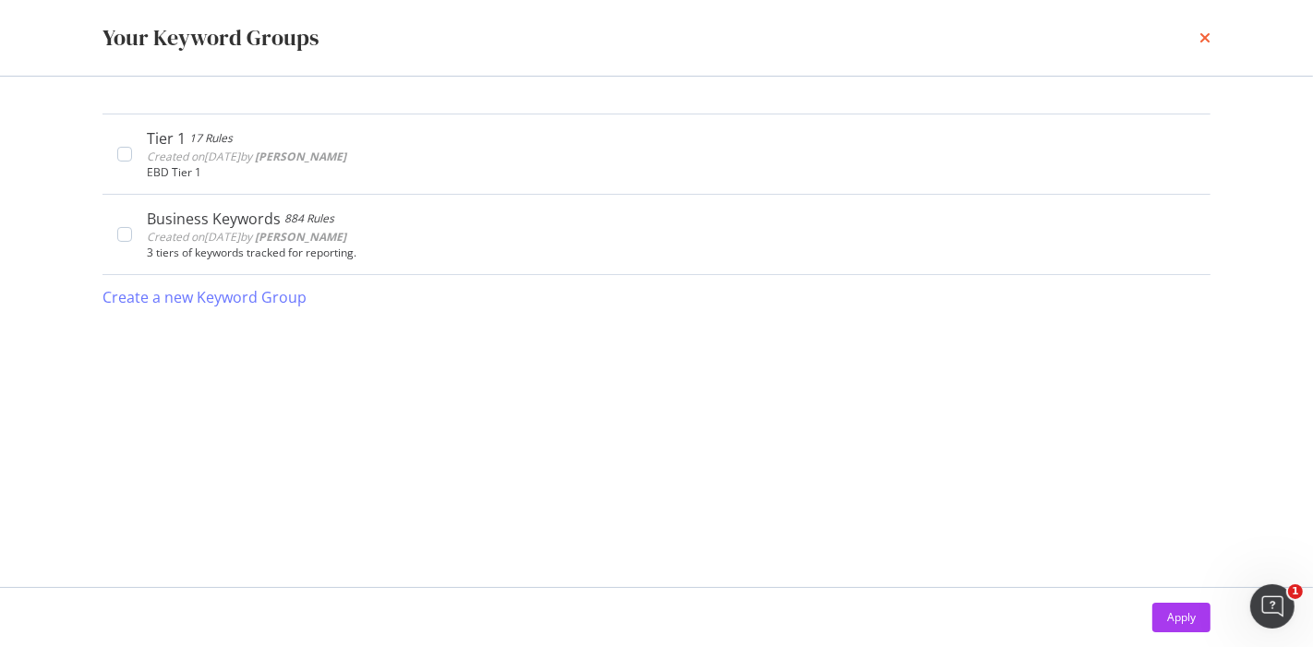
click at [1209, 37] on icon "times" at bounding box center [1204, 37] width 11 height 15
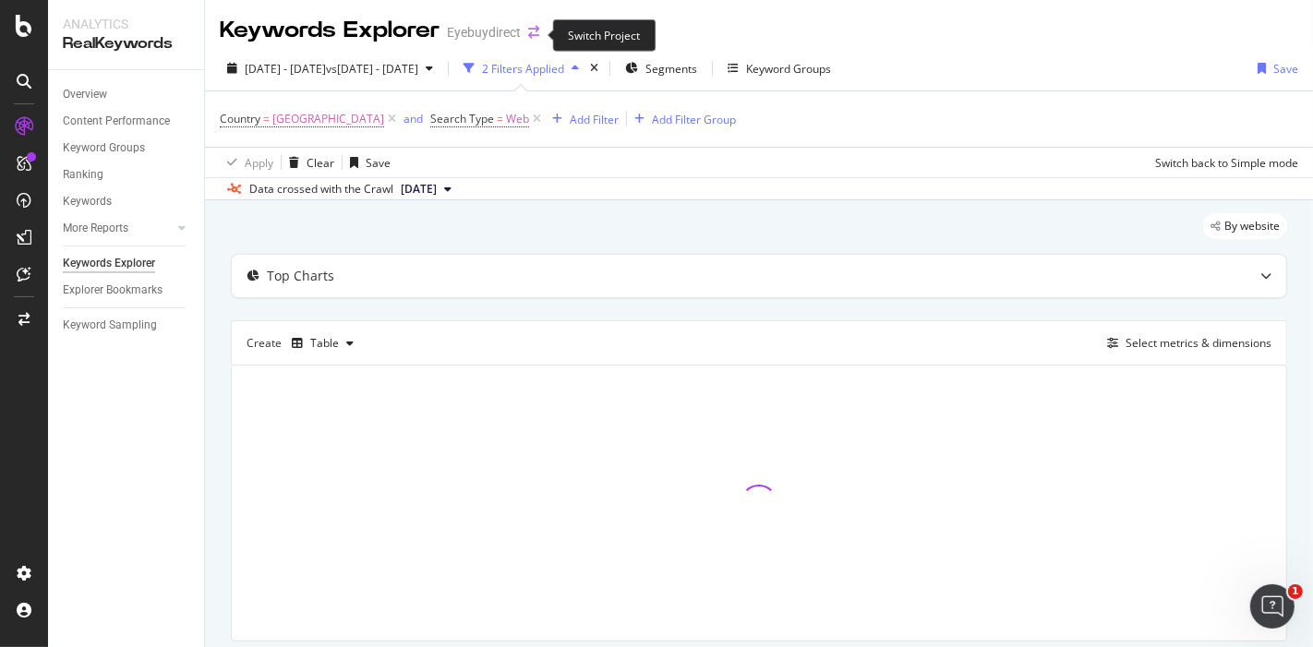
click at [533, 35] on icon "arrow-right-arrow-left" at bounding box center [533, 32] width 11 height 13
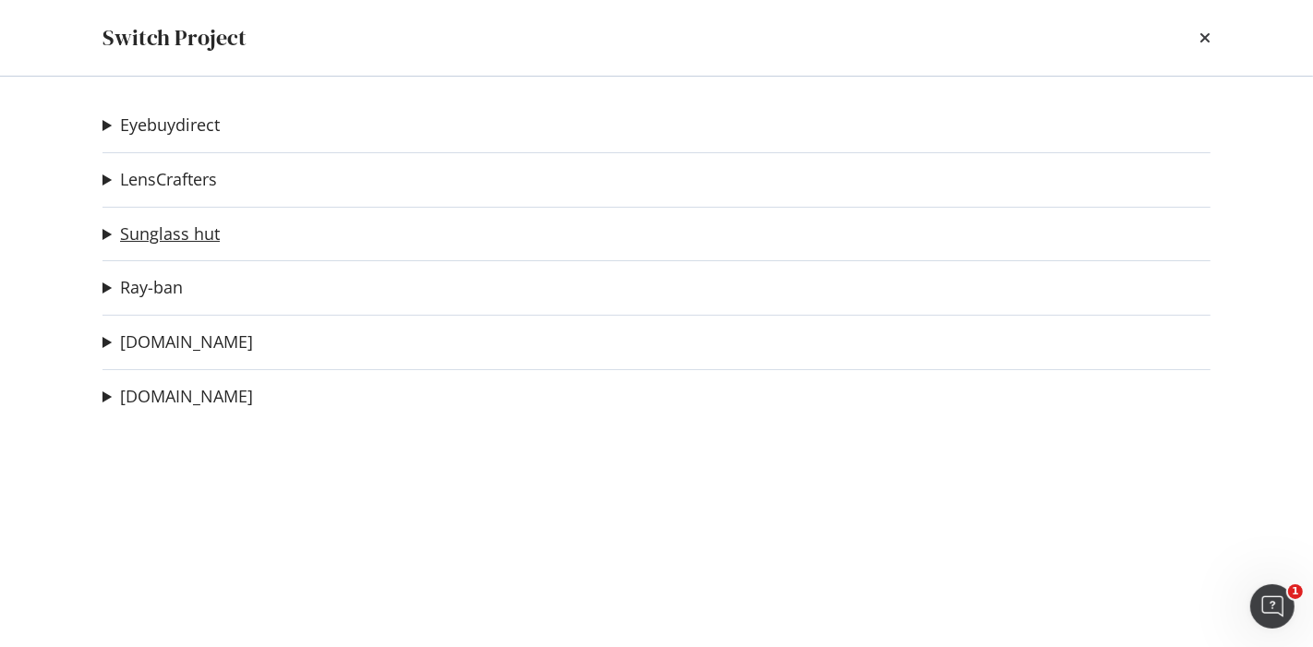
click at [186, 234] on link "Sunglass hut" at bounding box center [170, 233] width 100 height 19
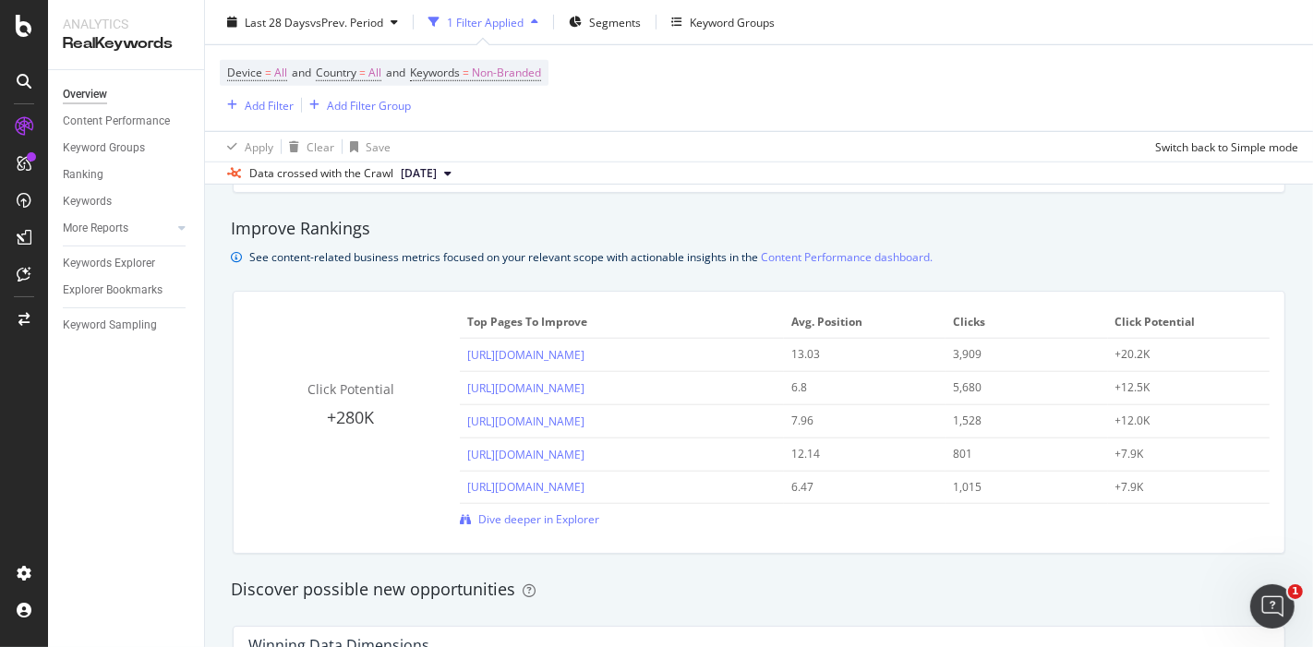
scroll to position [1230, 0]
